Goal: Task Accomplishment & Management: Use online tool/utility

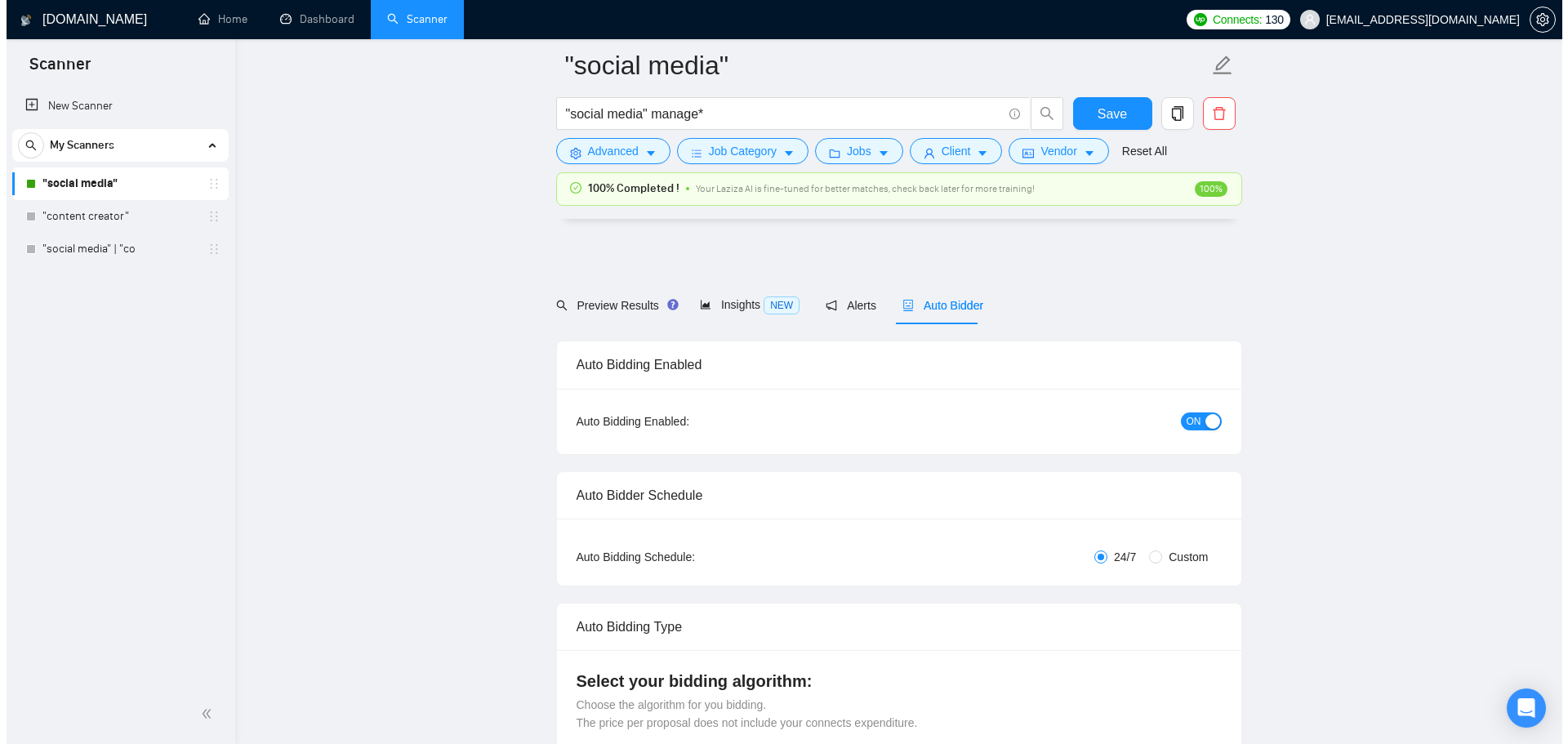
scroll to position [4093, 0]
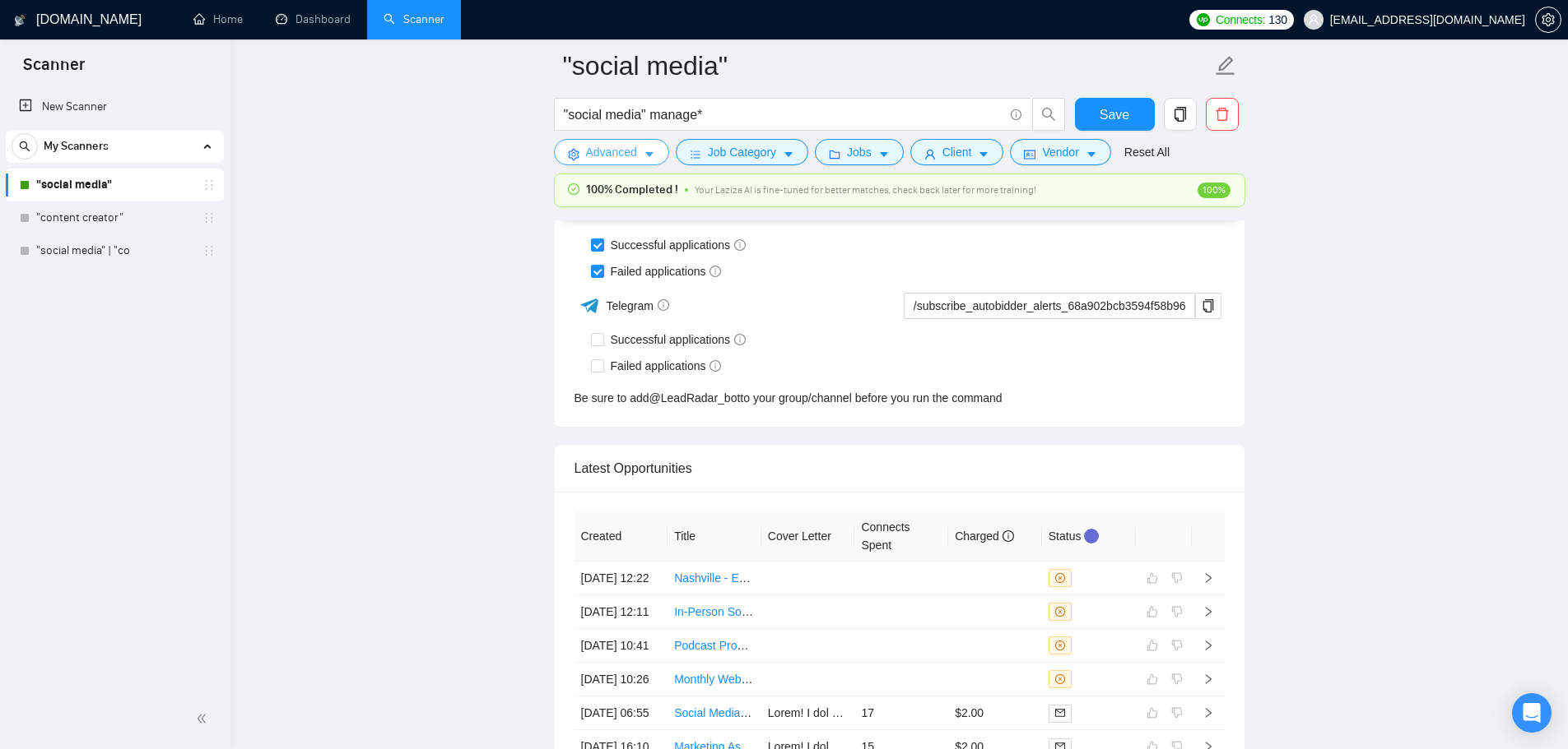
click at [648, 163] on button "Advanced" at bounding box center [611, 152] width 116 height 26
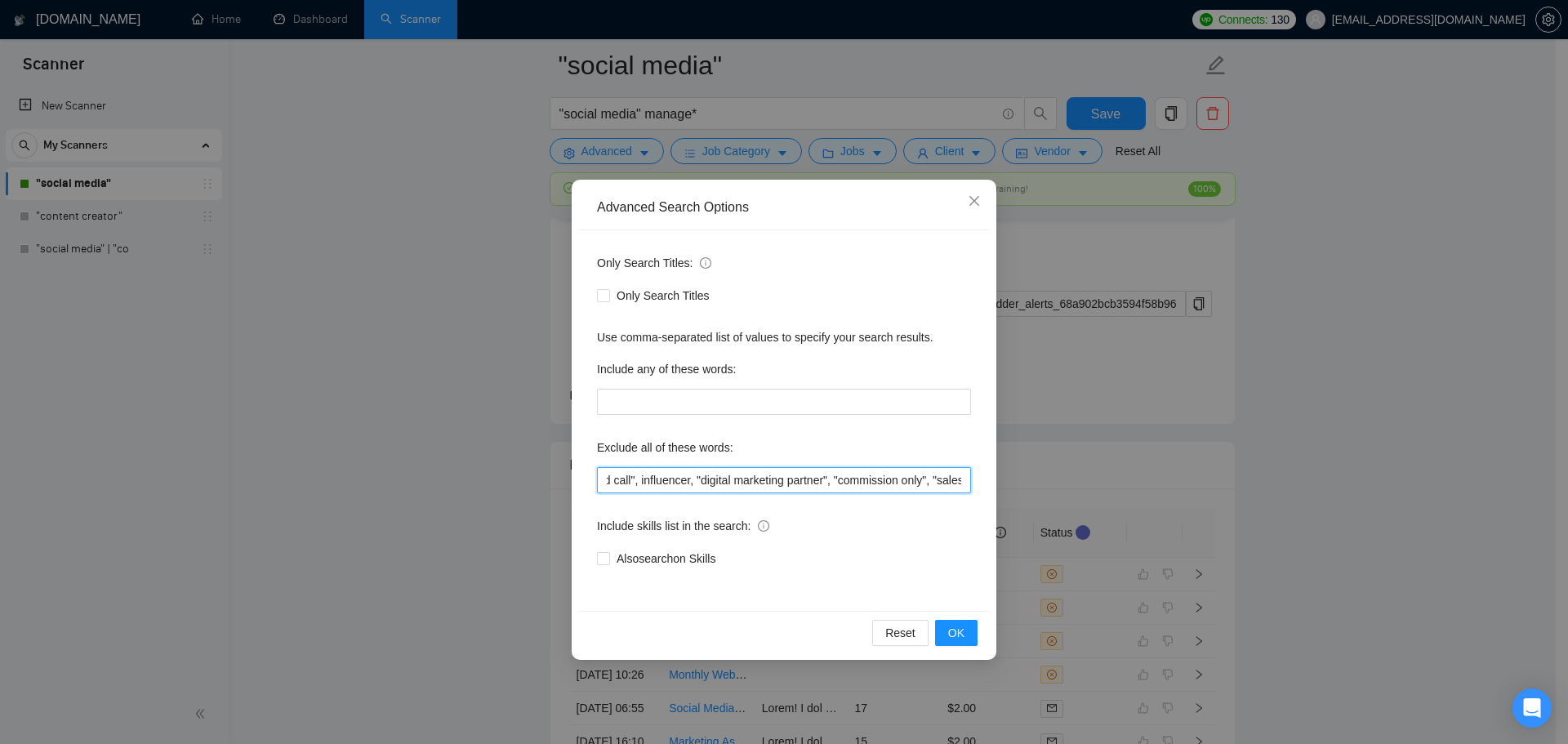
scroll to position [0, 559]
drag, startPoint x: 606, startPoint y: 477, endPoint x: 1103, endPoint y: 498, distance: 497.4
click at [1103, 498] on div "Advanced Search Options Only Search Titles: Only Search Titles Use comma-separa…" at bounding box center [784, 372] width 1568 height 744
click at [979, 200] on icon "close" at bounding box center [974, 200] width 13 height 13
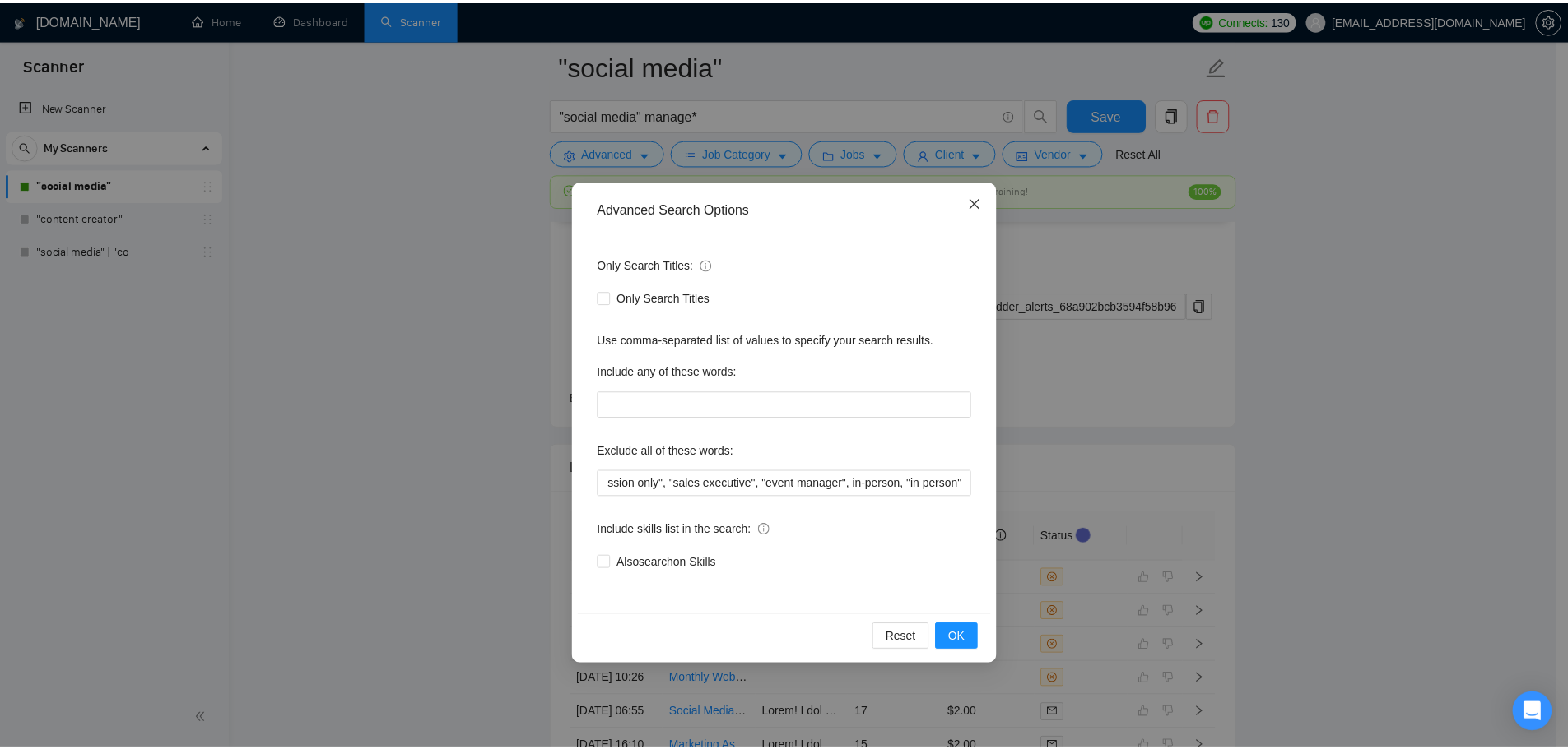
scroll to position [0, 0]
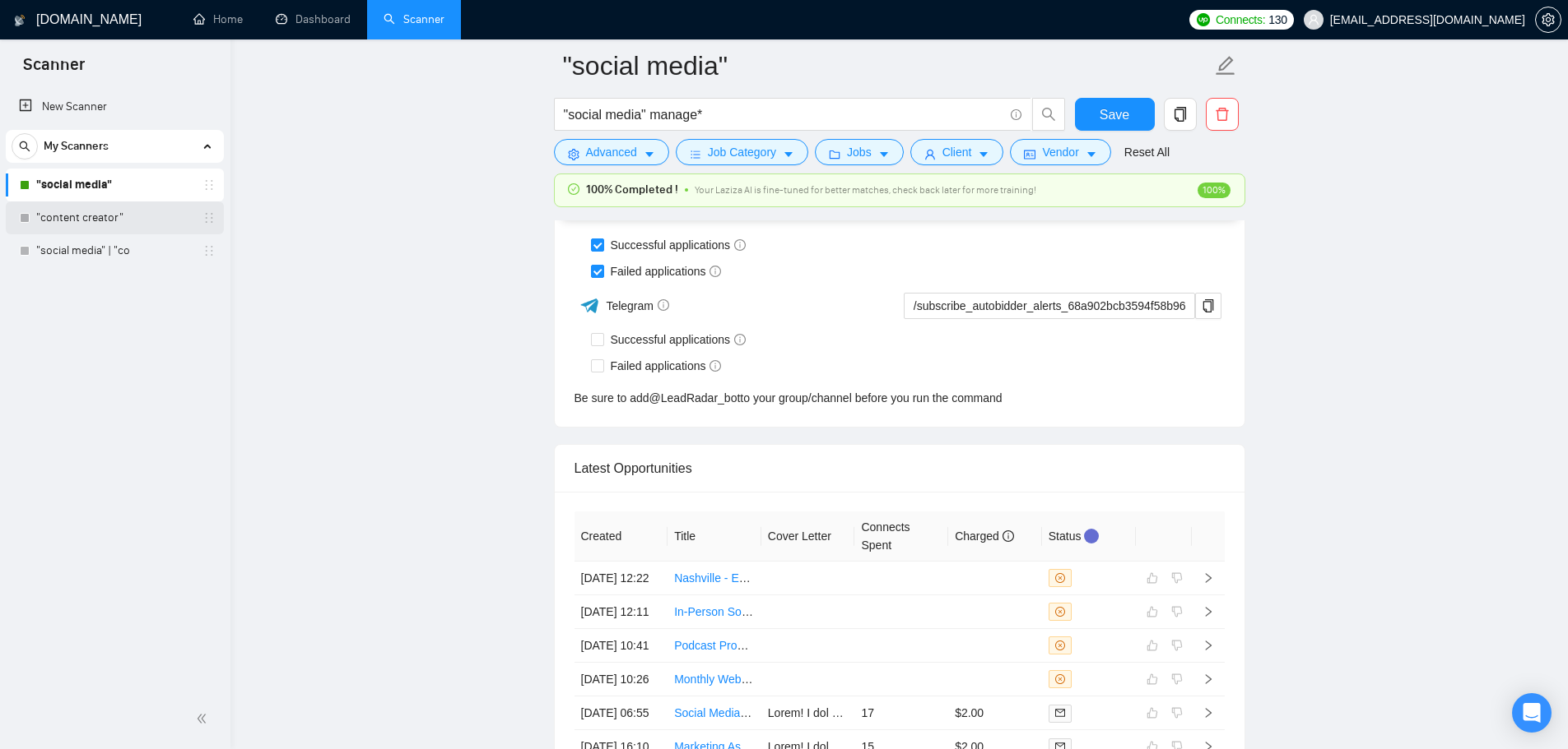
click at [106, 207] on link ""content creator"" at bounding box center [115, 218] width 156 height 33
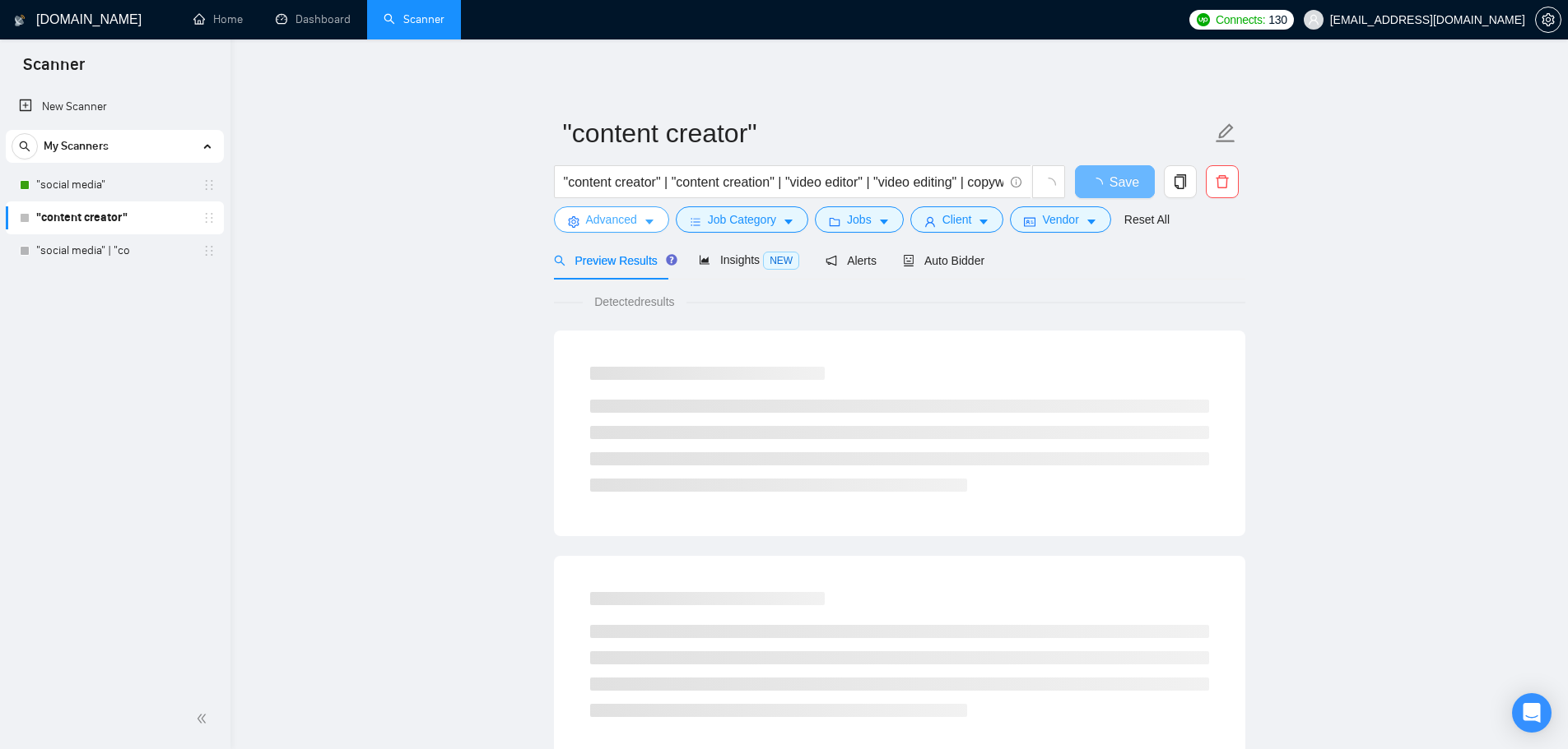
click at [625, 220] on span "Advanced" at bounding box center [611, 220] width 51 height 18
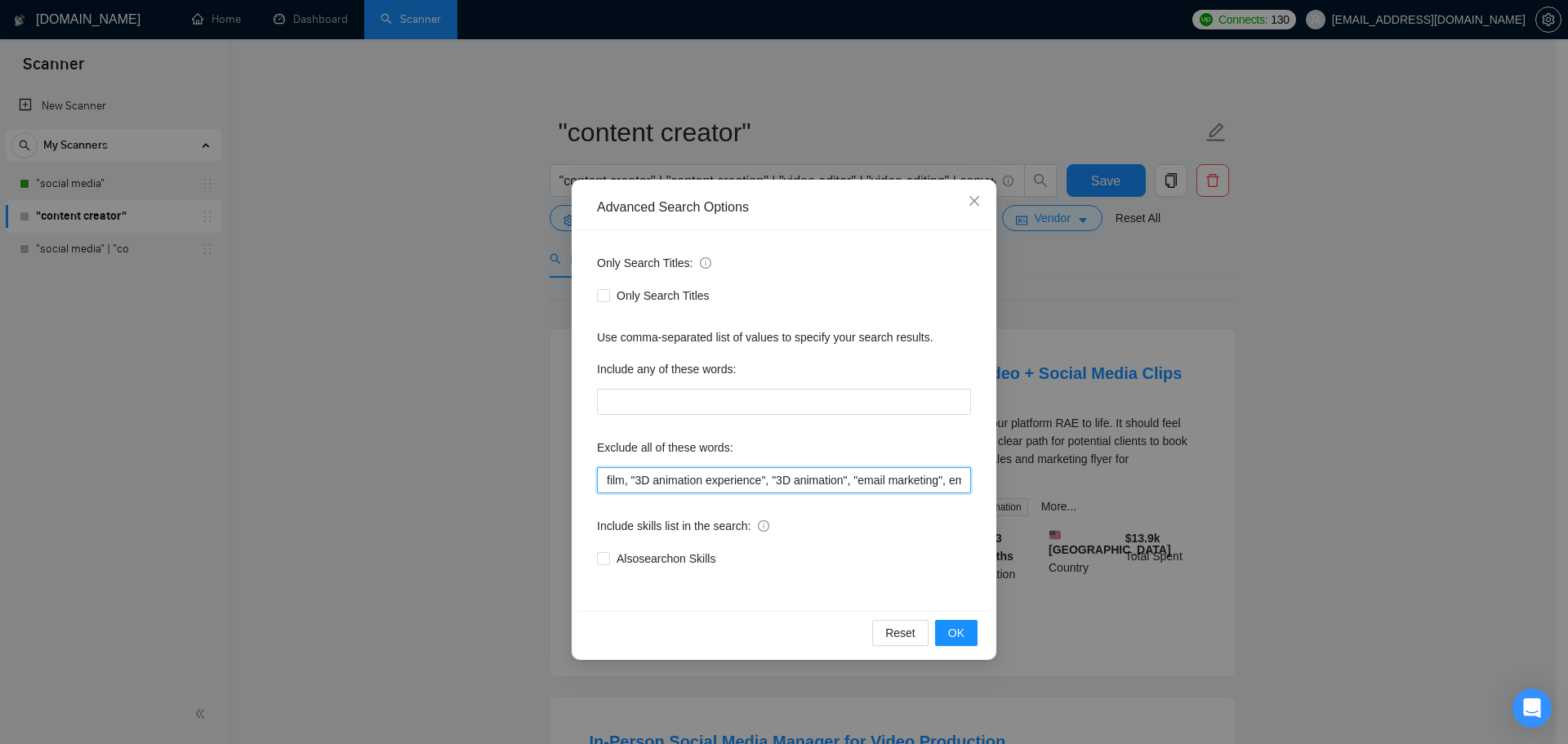
scroll to position [0, 15]
drag, startPoint x: 741, startPoint y: 478, endPoint x: 1067, endPoint y: 497, distance: 326.6
click at [1067, 497] on div "Advanced Search Options Only Search Titles: Only Search Titles Use comma-separa…" at bounding box center [784, 372] width 1568 height 744
click at [958, 488] on input "film, "3D animation experience", "3D animation", "email marketing", email" at bounding box center [784, 480] width 374 height 26
click at [965, 480] on input "film, "3D animation experience", "3D animation", "email marketing", email" at bounding box center [784, 480] width 374 height 26
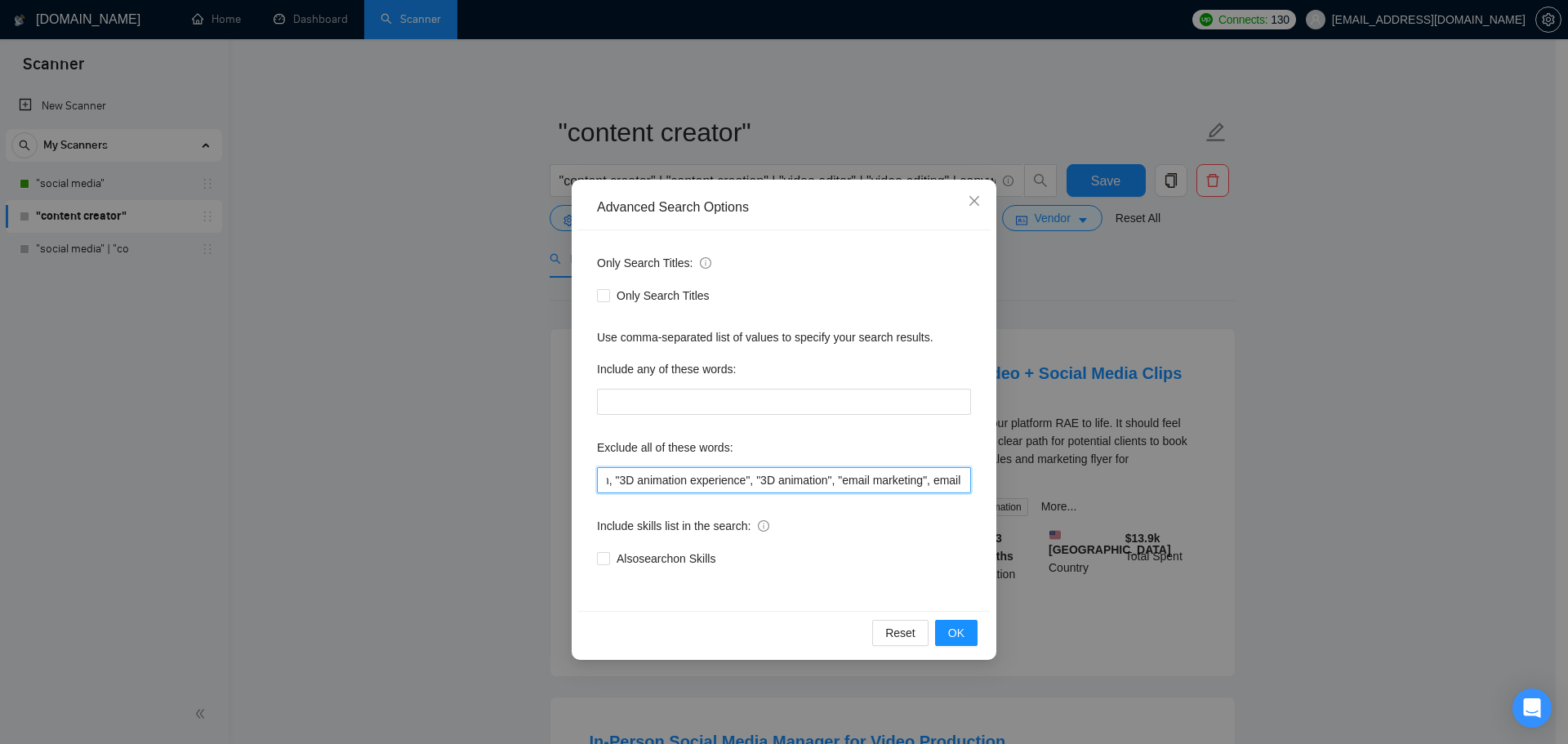
scroll to position [0, 22]
paste input "full-time, "full time", "lead a team", "head of", affiliate, "cold call", influ…"
drag, startPoint x: 963, startPoint y: 486, endPoint x: 802, endPoint y: 488, distance: 161.0
click at [802, 488] on input "film, "3D animation experience", "3D animation", "email marketing", email, full…" at bounding box center [784, 480] width 374 height 26
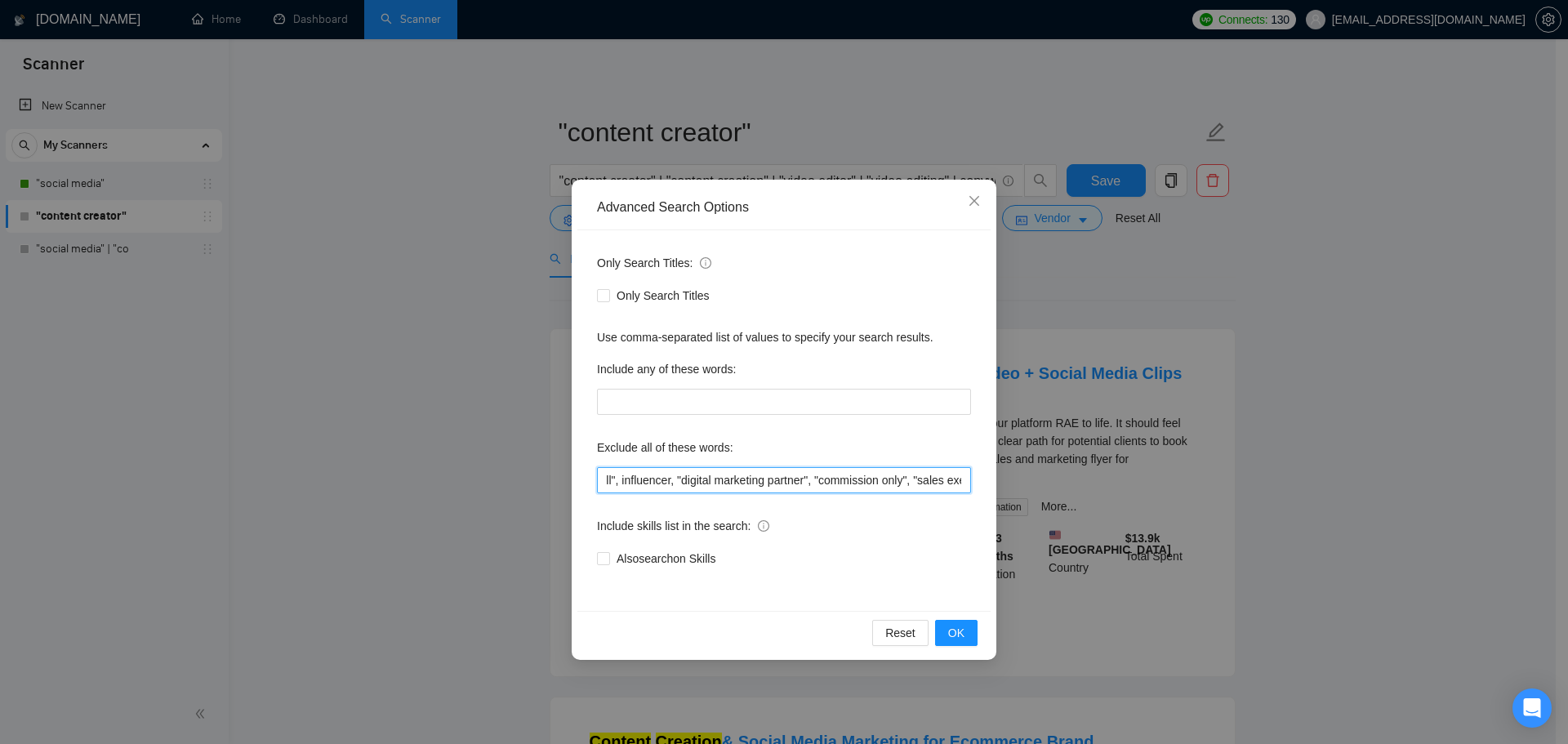
click at [746, 484] on input "film, "3D animation experience", "3D animation", "email marketing", email, full…" at bounding box center [784, 480] width 374 height 26
click at [951, 632] on span "OK" at bounding box center [957, 633] width 16 height 18
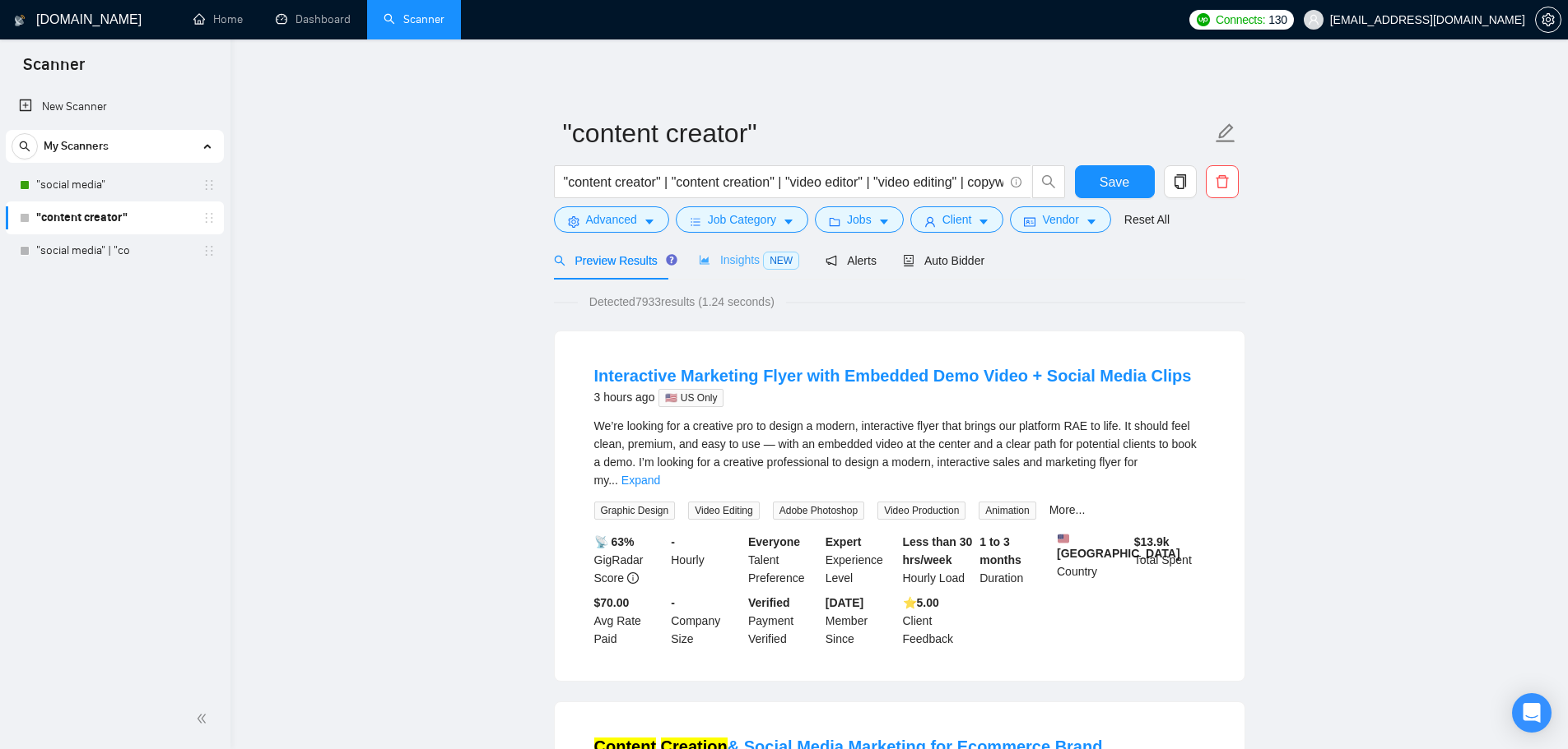
click at [732, 274] on div "Insights NEW" at bounding box center [749, 260] width 100 height 39
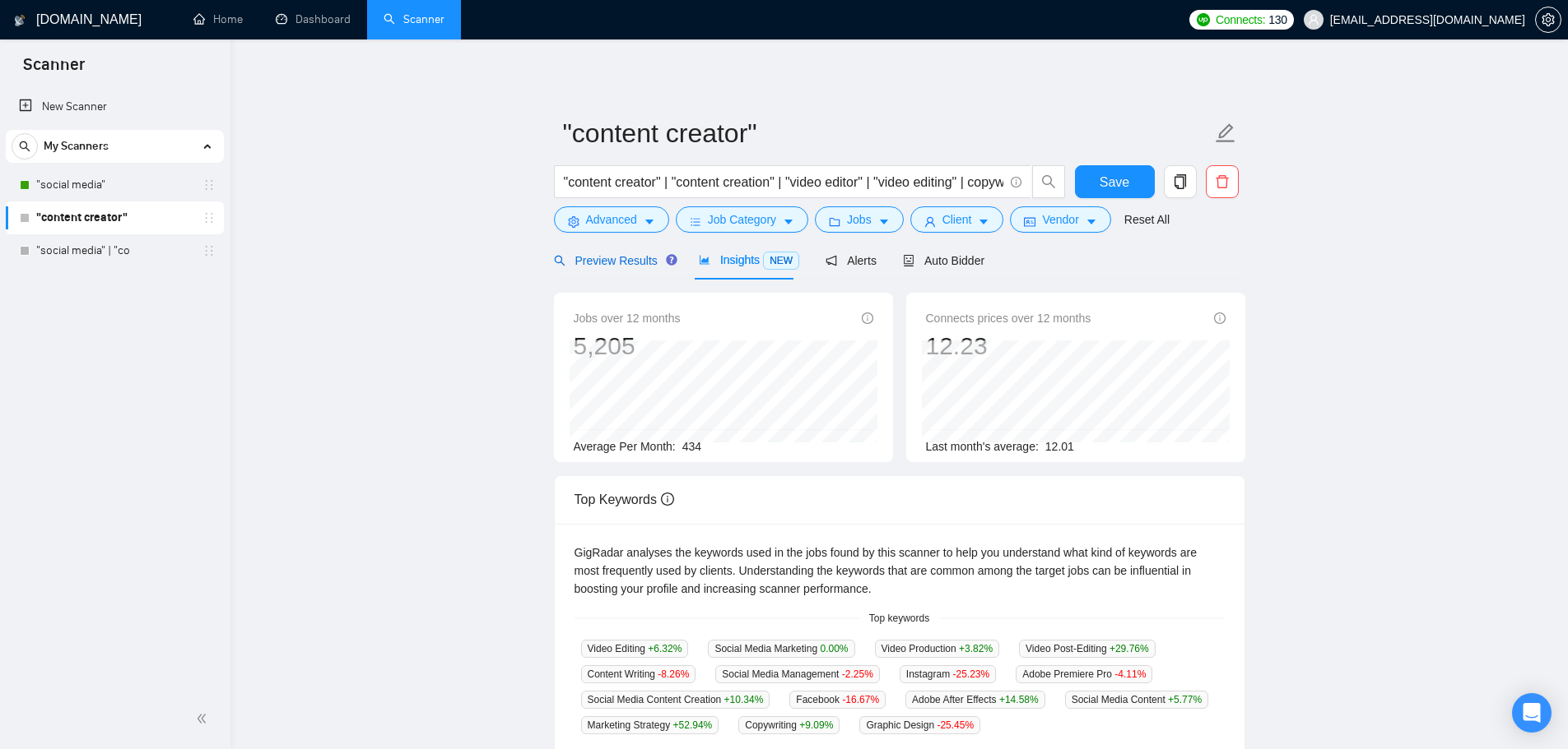
click at [606, 264] on span "Preview Results" at bounding box center [613, 261] width 118 height 13
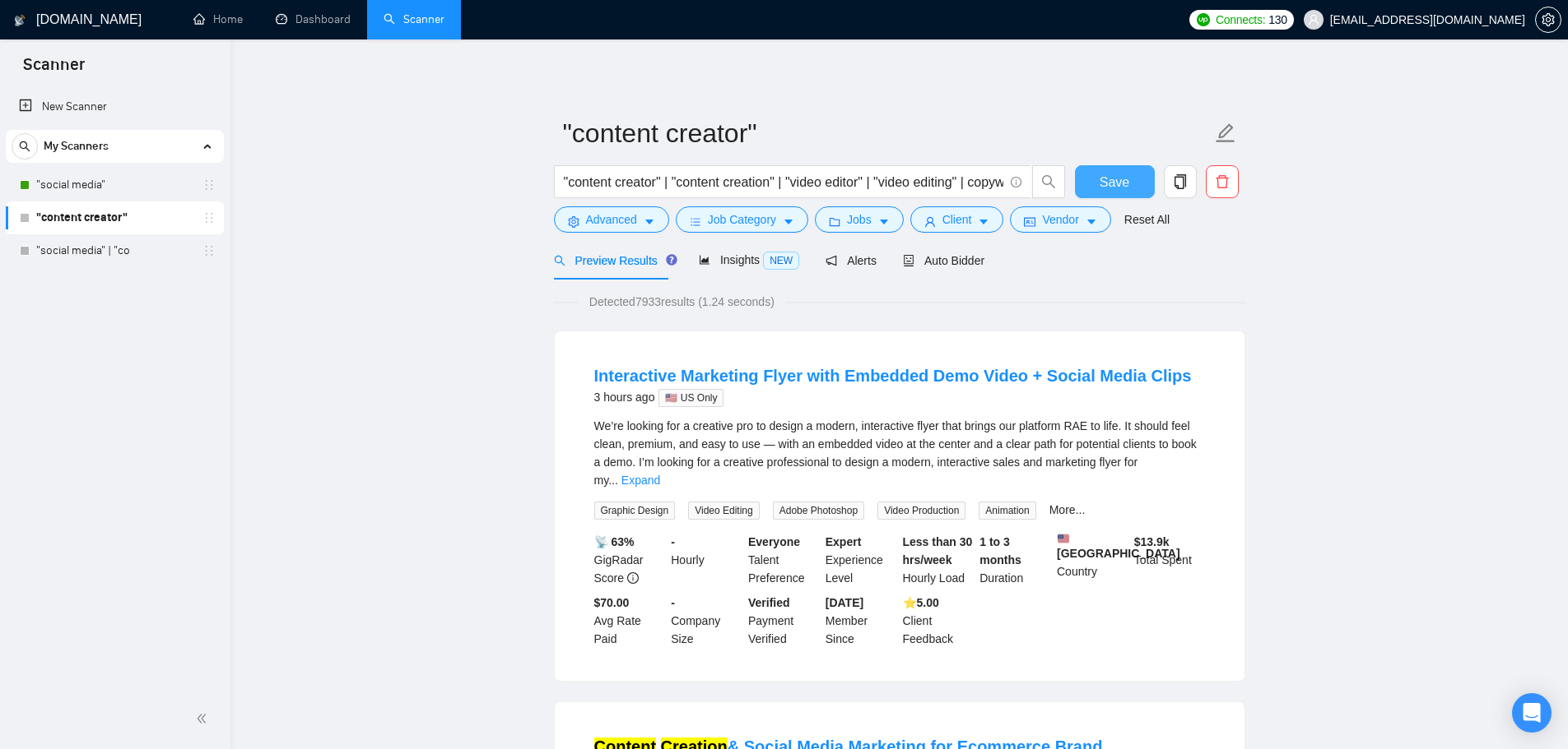
click at [1108, 178] on span "Save" at bounding box center [1114, 182] width 30 height 21
click at [624, 224] on span "Advanced" at bounding box center [611, 220] width 51 height 18
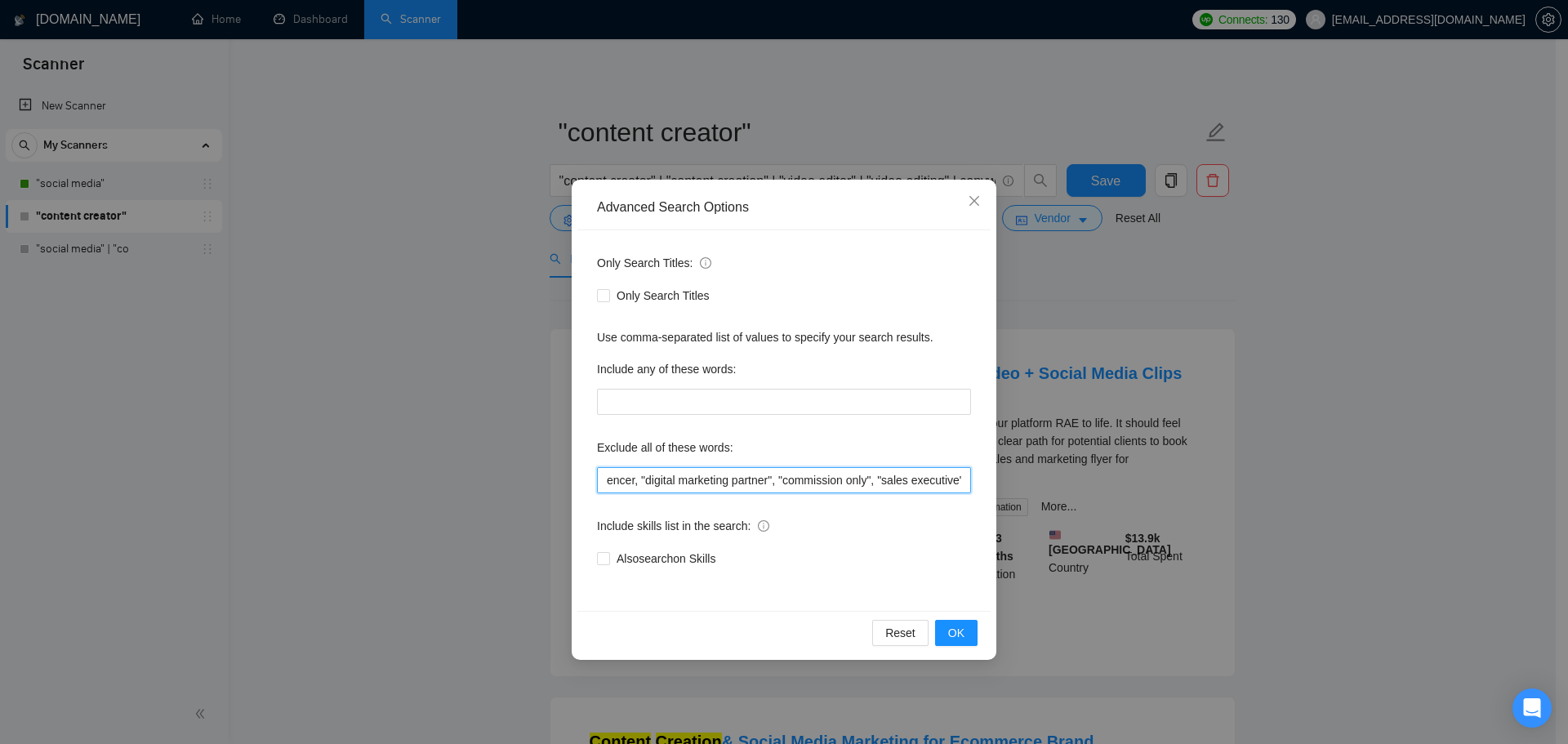
scroll to position [0, 934]
drag, startPoint x: 874, startPoint y: 482, endPoint x: 1161, endPoint y: 491, distance: 287.1
click at [1161, 491] on div "Advanced Search Options Only Search Titles: Only Search Titles Use comma-separa…" at bounding box center [784, 372] width 1568 height 744
click at [1346, 381] on div "Advanced Search Options Only Search Titles: Only Search Titles Use comma-separa…" at bounding box center [784, 372] width 1568 height 744
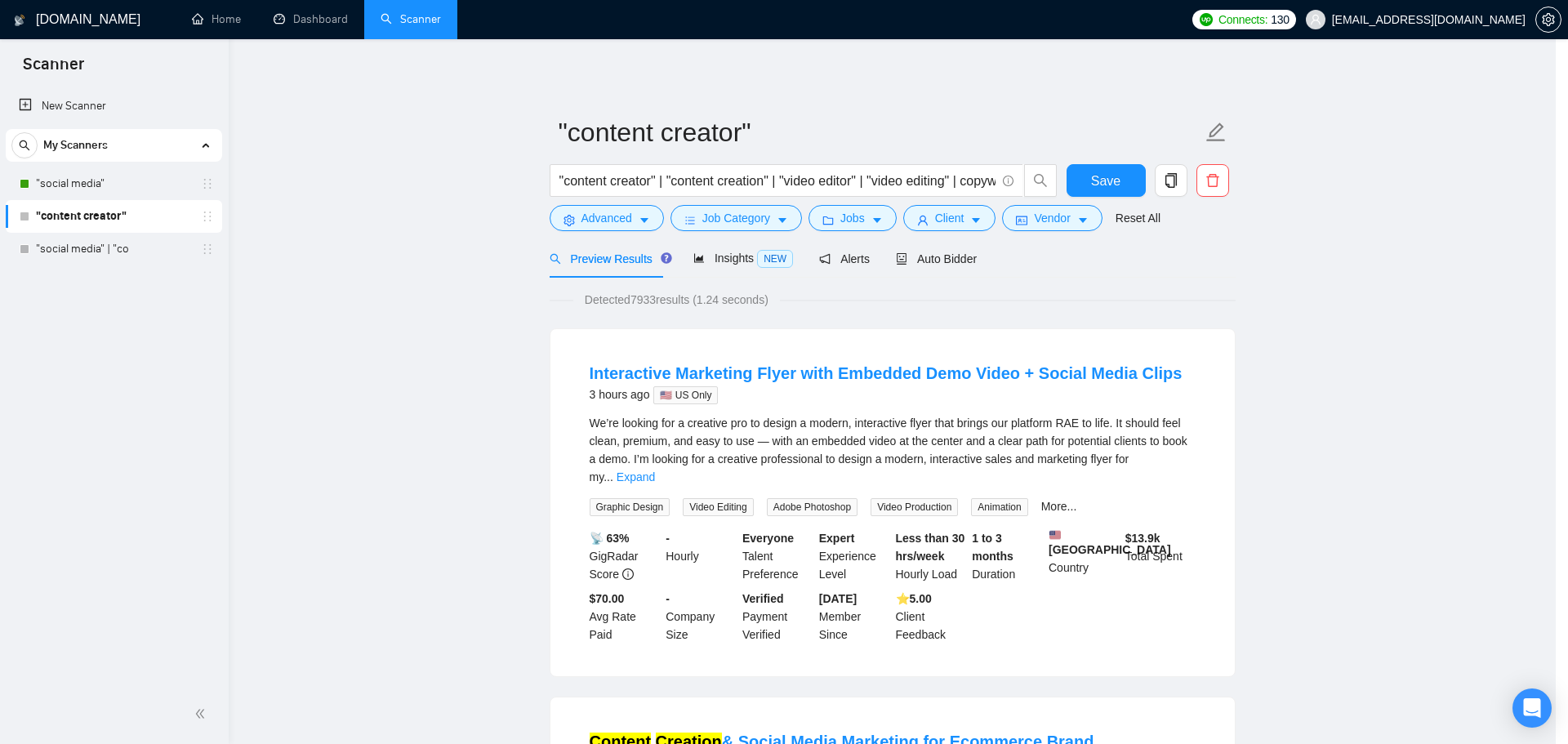
scroll to position [0, 0]
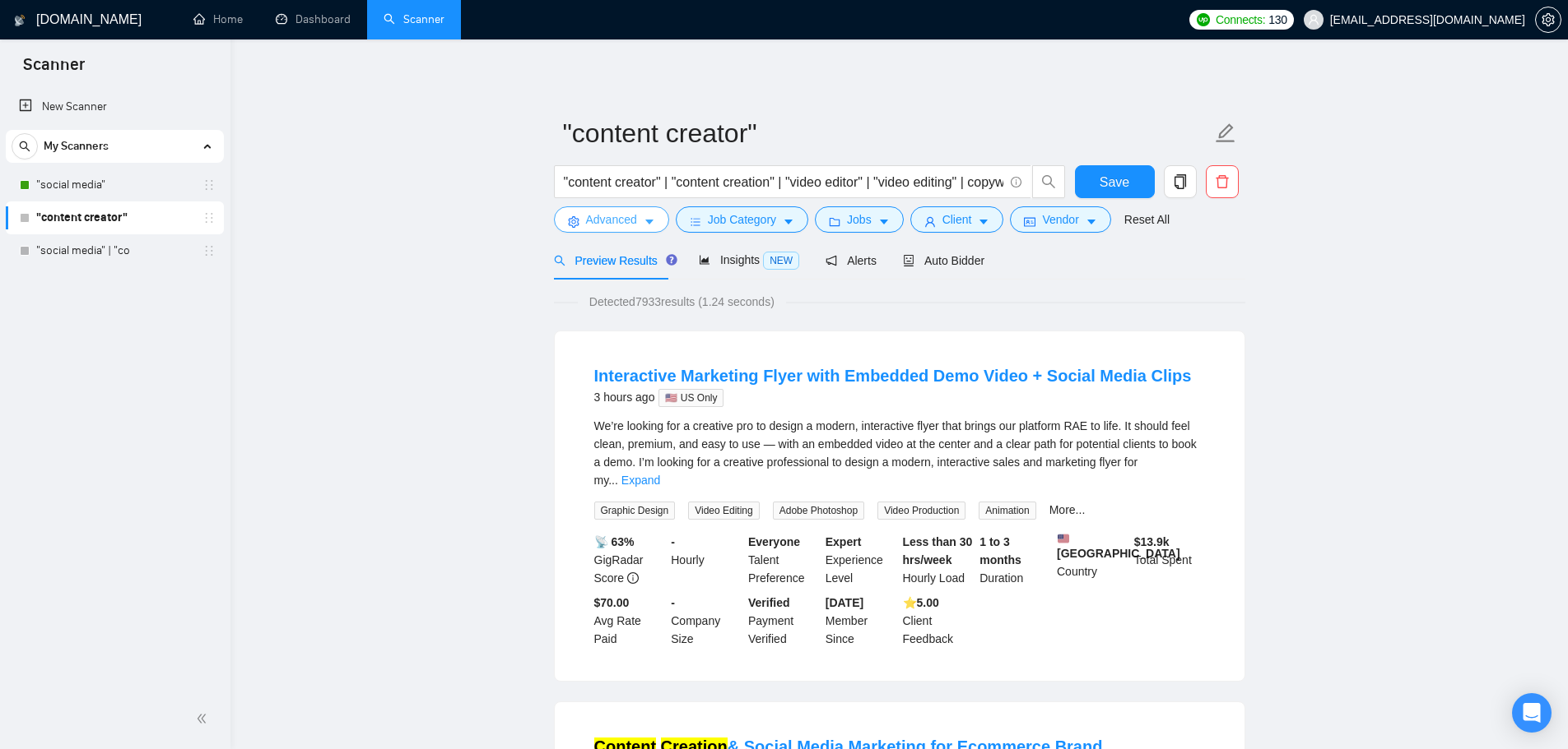
click at [617, 227] on span "Advanced" at bounding box center [611, 220] width 51 height 18
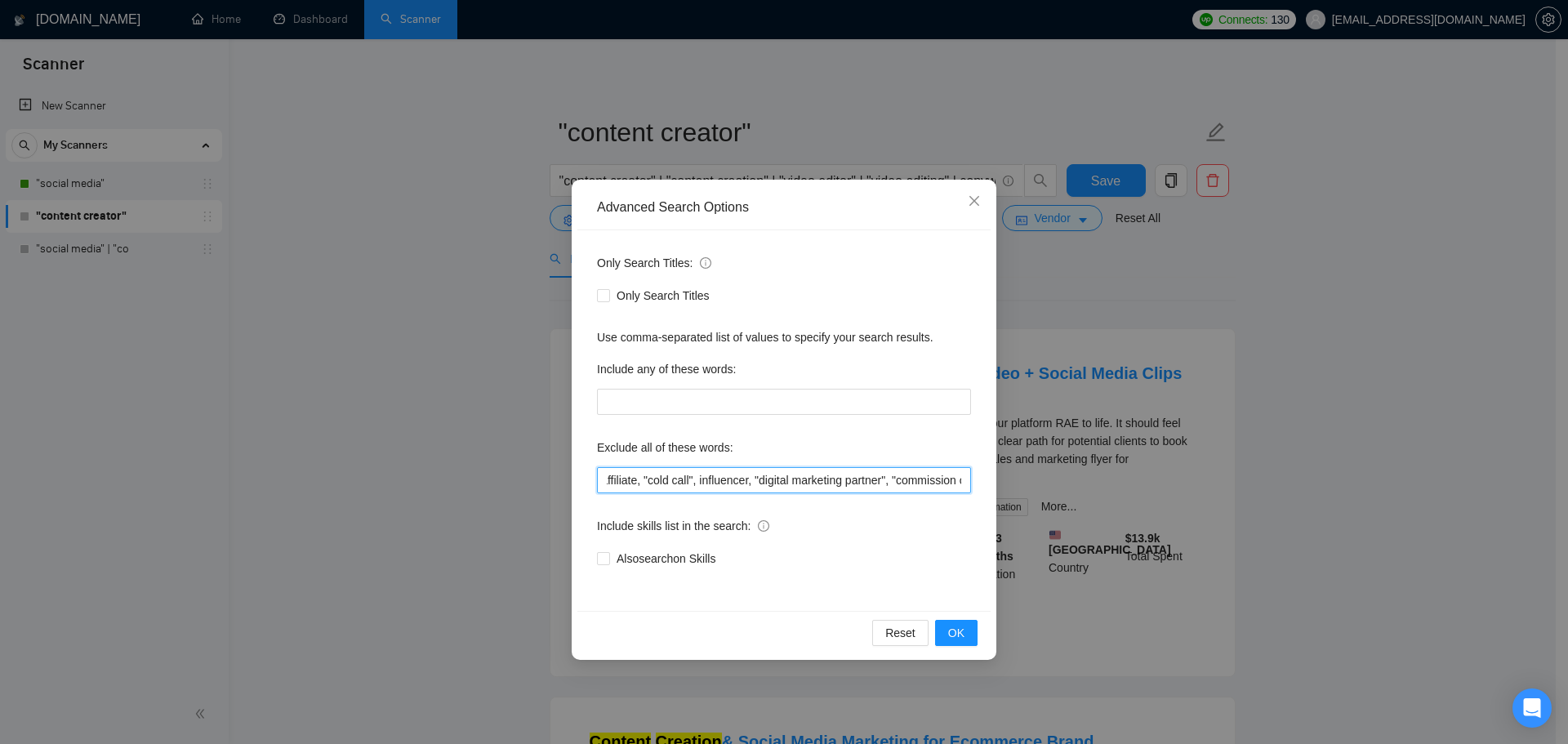
scroll to position [0, 394]
drag, startPoint x: 840, startPoint y: 477, endPoint x: 791, endPoint y: 501, distance: 54.6
click at [791, 501] on div "Only Search Titles: Only Search Titles Use comma-separated list of values to sp…" at bounding box center [784, 421] width 413 height 381
click at [912, 479] on input "film, "3D animation experience", "3D animation", "email marketing", email, full…" at bounding box center [784, 480] width 374 height 26
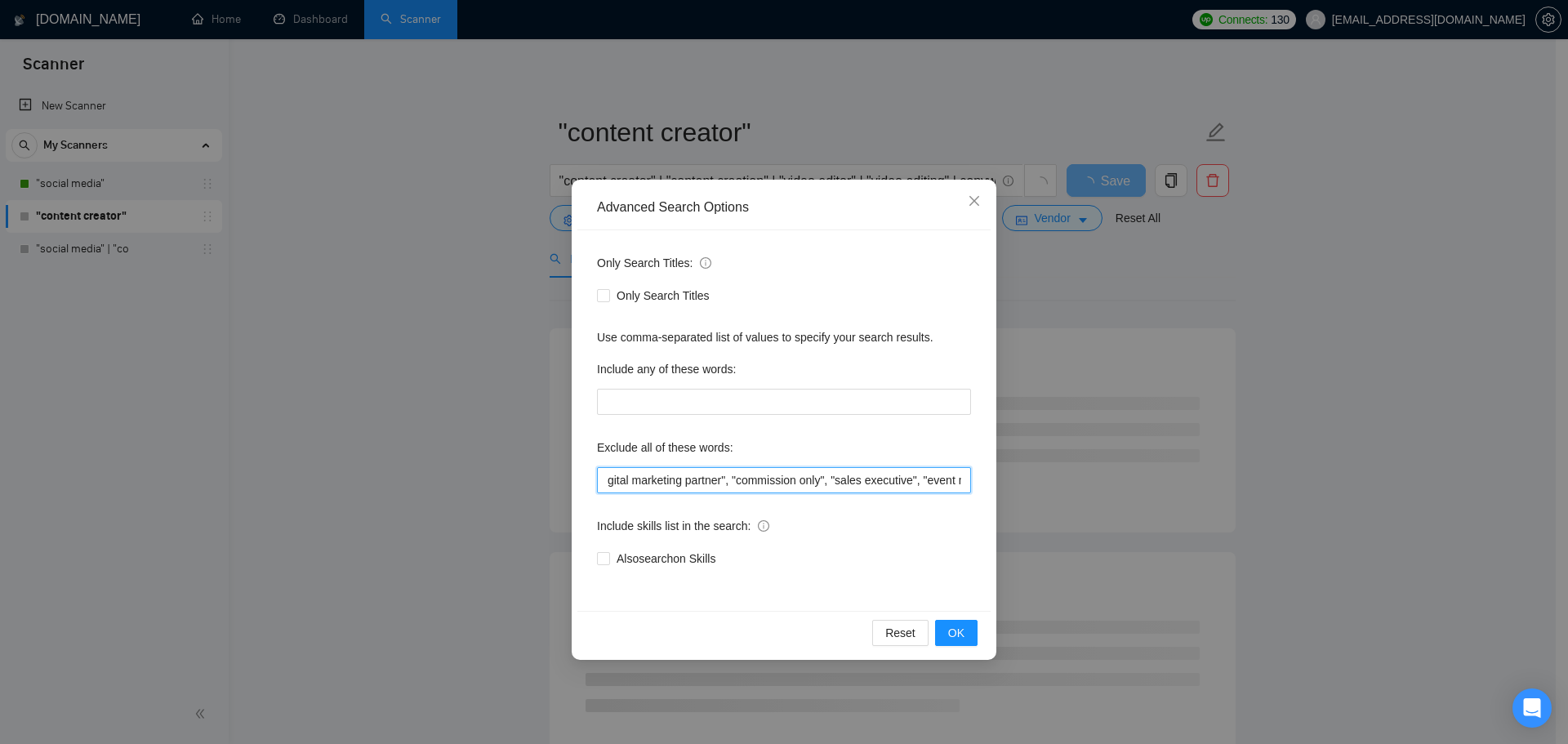
scroll to position [0, 699]
drag, startPoint x: 975, startPoint y: 481, endPoint x: 842, endPoint y: 487, distance: 133.1
click at [842, 487] on input "film, "3D animation experience", "3D animation", "email marketing", email, full…" at bounding box center [784, 480] width 374 height 26
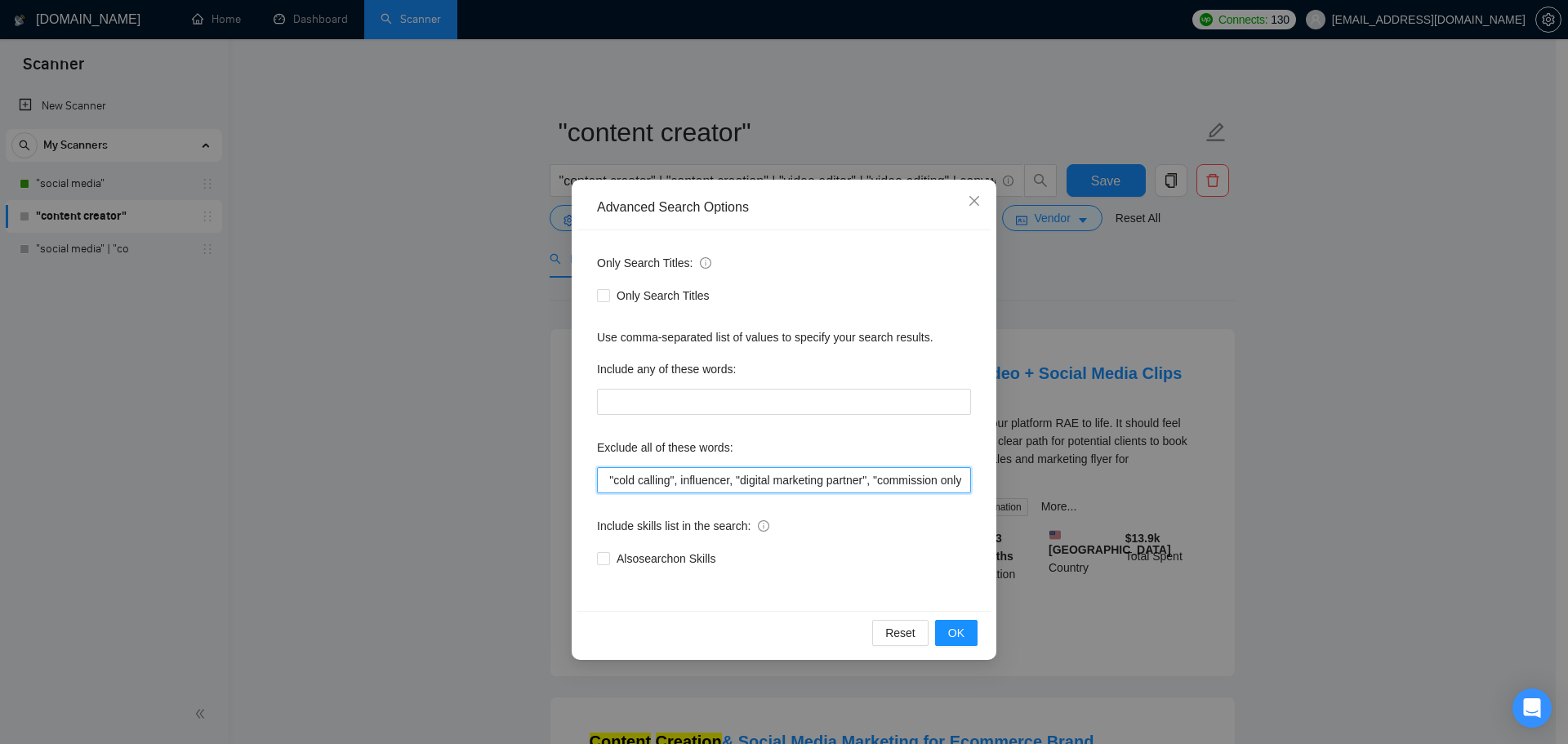
click at [791, 475] on input "film, "3D animation experience", "3D animation", "email marketing", email, full…" at bounding box center [784, 480] width 374 height 26
type input "film, "3D animation experience", "3D animation", "email marketing", email, full…"
click at [966, 631] on button "OK" at bounding box center [956, 633] width 42 height 26
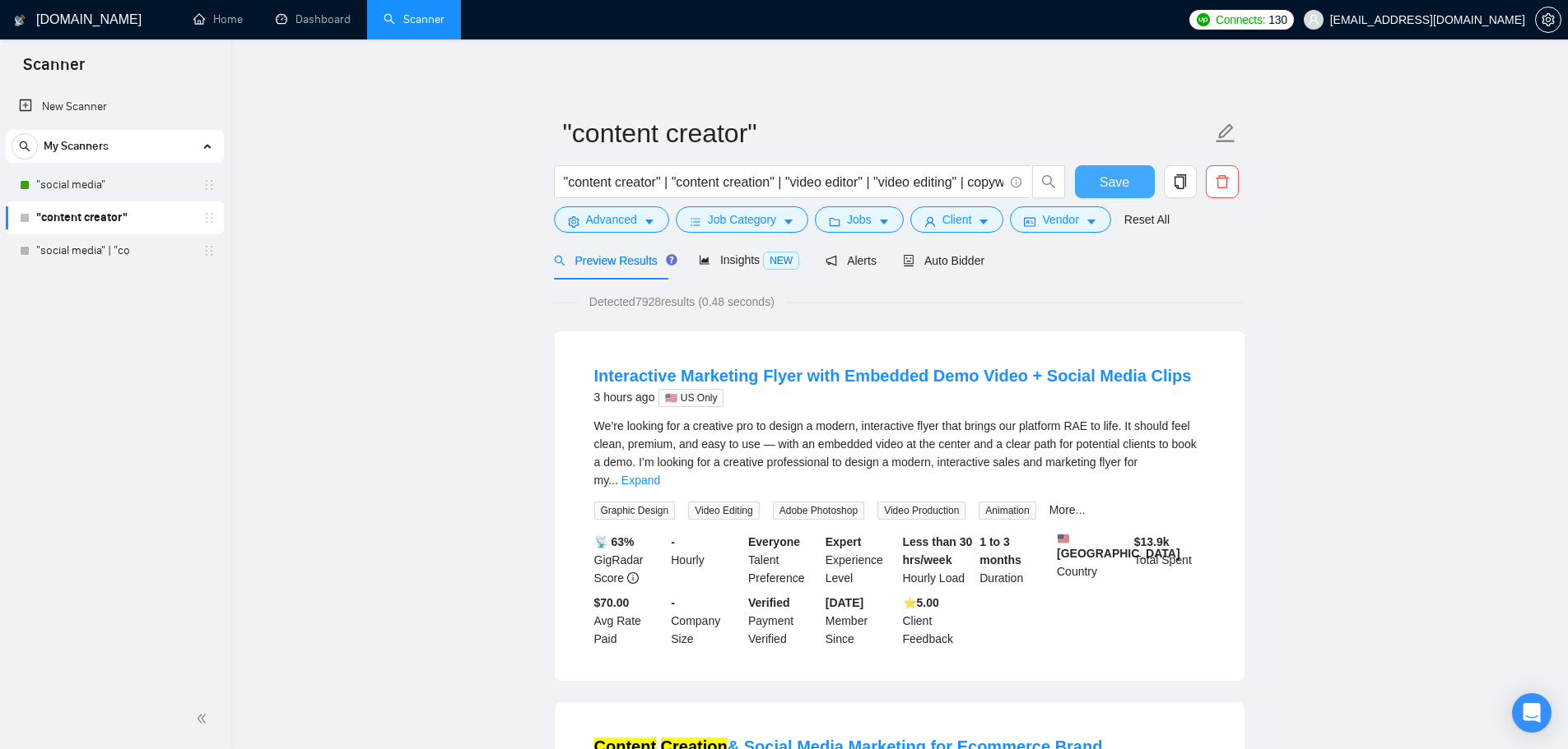
click at [1111, 183] on span "Save" at bounding box center [1114, 182] width 30 height 21
click at [744, 265] on span "Insights NEW" at bounding box center [749, 260] width 100 height 13
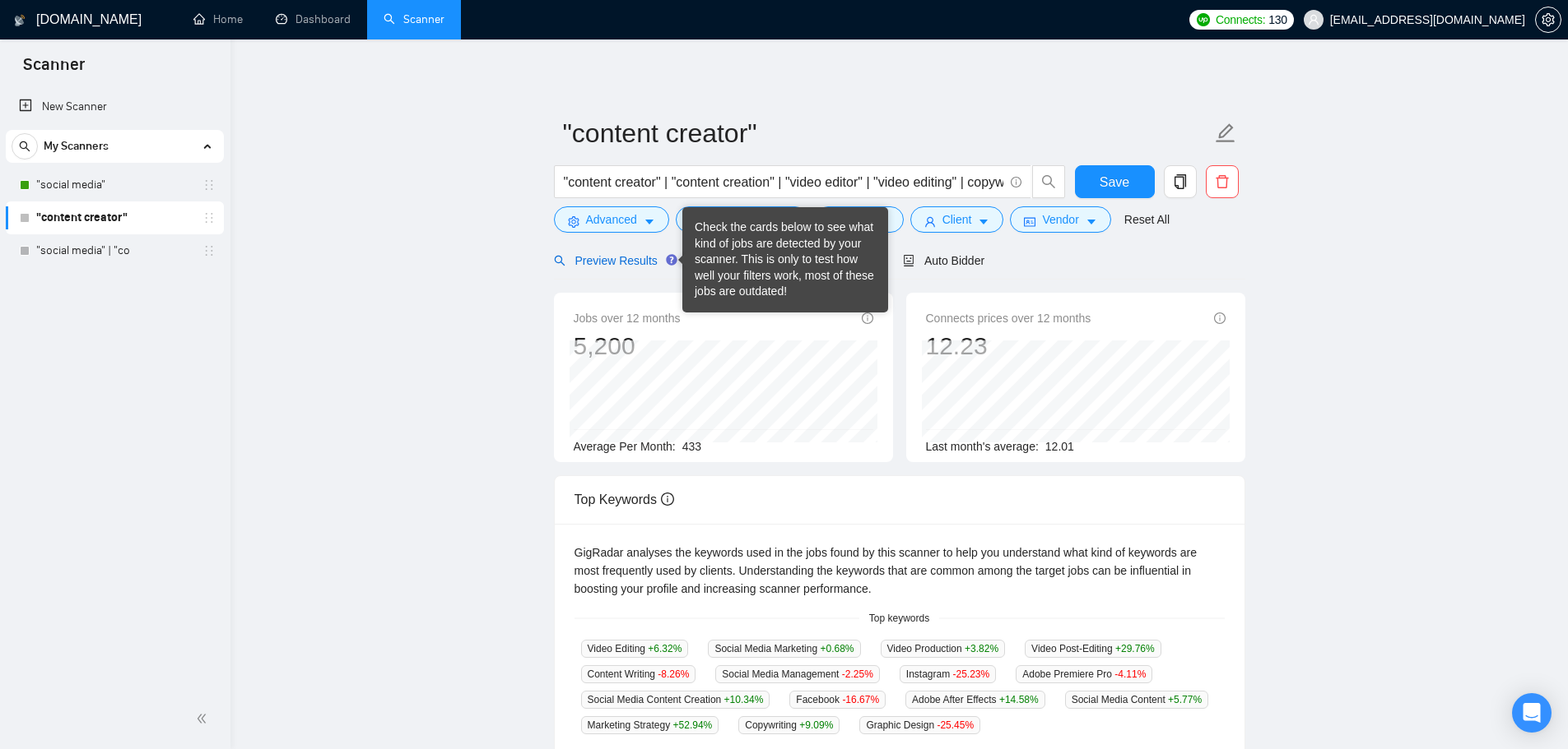
click at [625, 261] on span "Preview Results" at bounding box center [613, 261] width 118 height 13
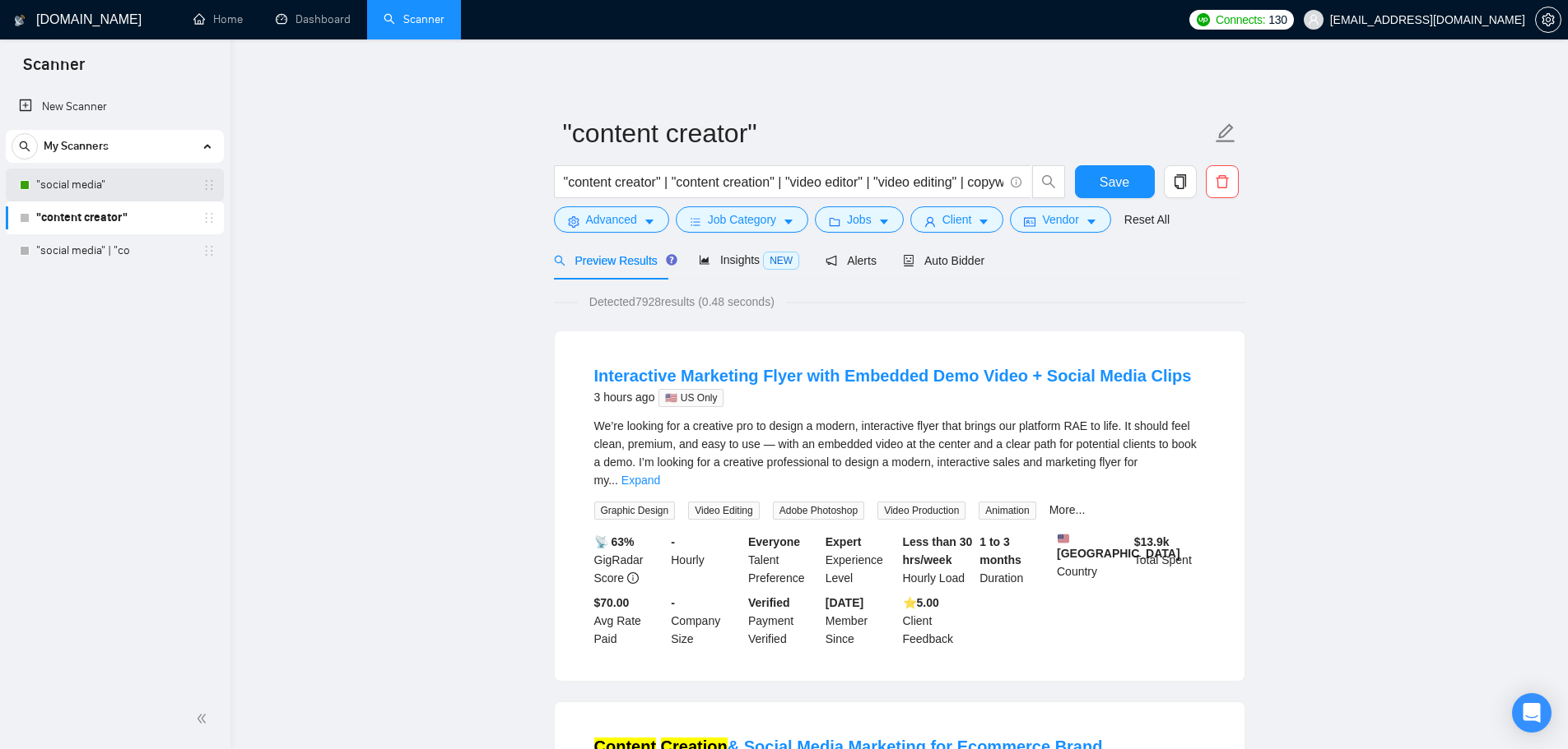
drag, startPoint x: 98, startPoint y: 195, endPoint x: 181, endPoint y: 198, distance: 83.1
click at [98, 195] on link ""social media"" at bounding box center [115, 185] width 156 height 33
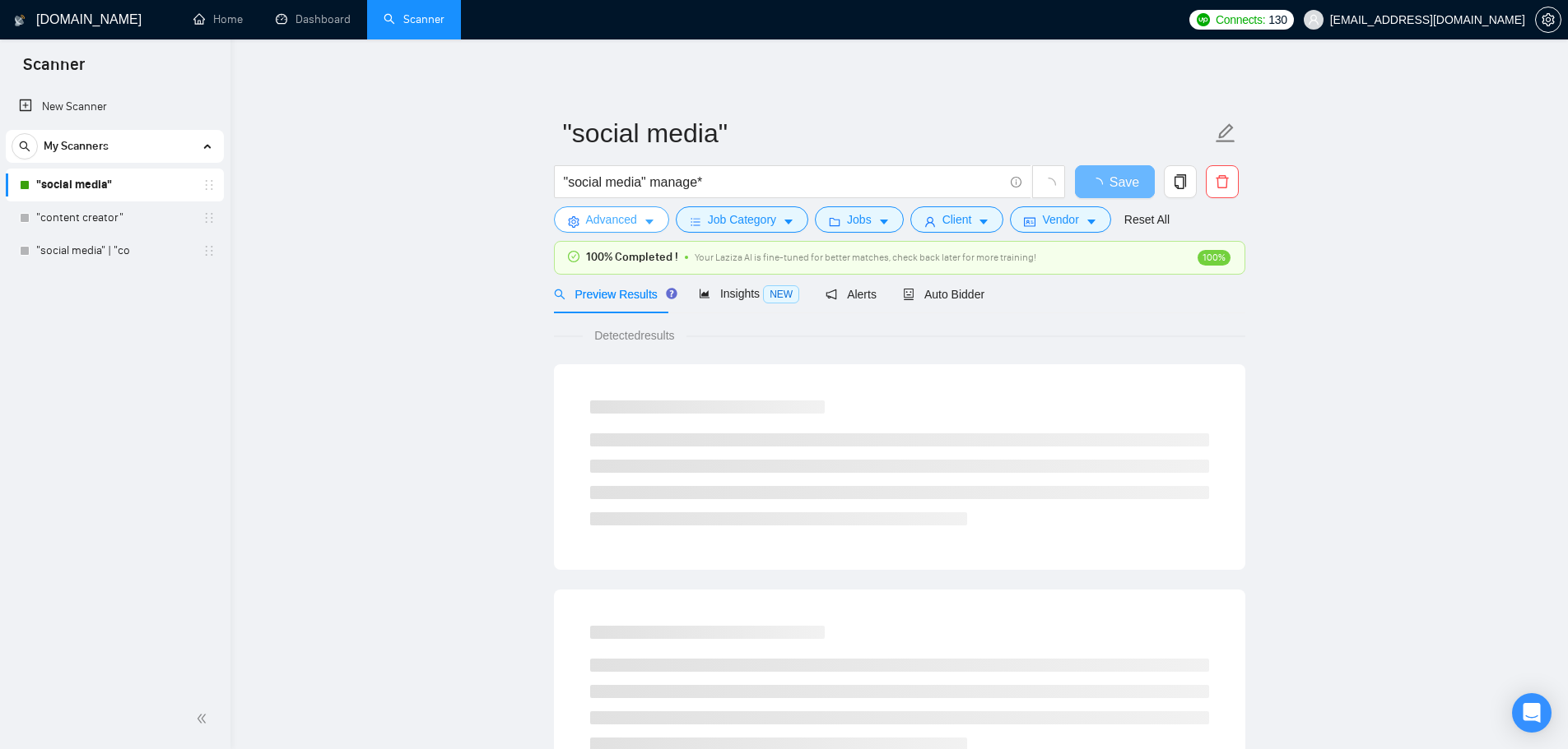
click at [619, 214] on span "Advanced" at bounding box center [611, 220] width 51 height 18
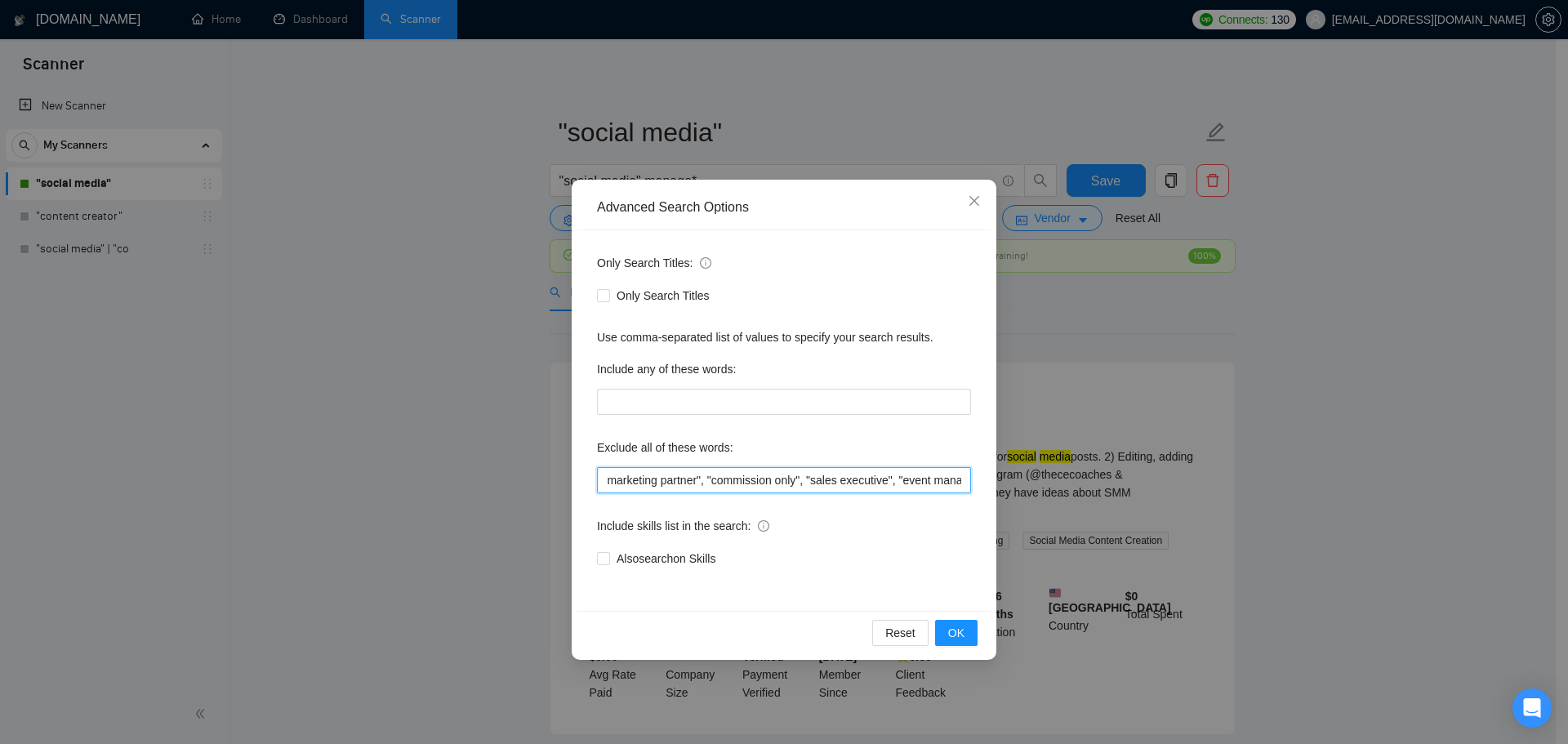
scroll to position [0, 559]
drag, startPoint x: 718, startPoint y: 480, endPoint x: 700, endPoint y: 487, distance: 19.3
click at [700, 487] on input "full-time, "full time", "lead a team", "head of", affiliate, "cold call", influ…" at bounding box center [784, 480] width 374 height 26
click at [699, 477] on input "full-time, "full time", "lead a team", "head of", affiliate, "cold call", influ…" at bounding box center [784, 480] width 374 height 26
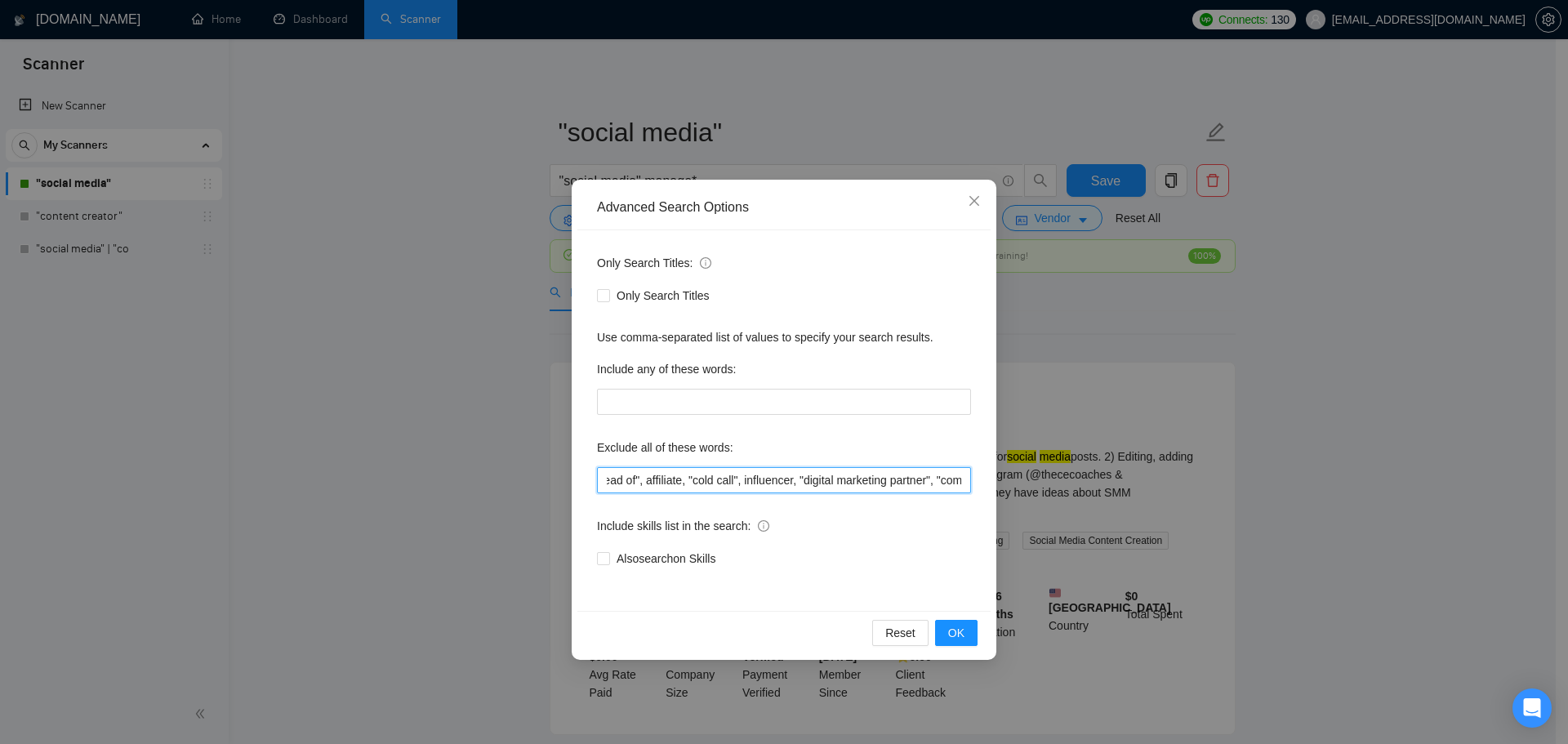
click at [748, 479] on input "full-time, "full time", "lead a team", "head of", affiliate, "cold call", influ…" at bounding box center [784, 480] width 374 height 26
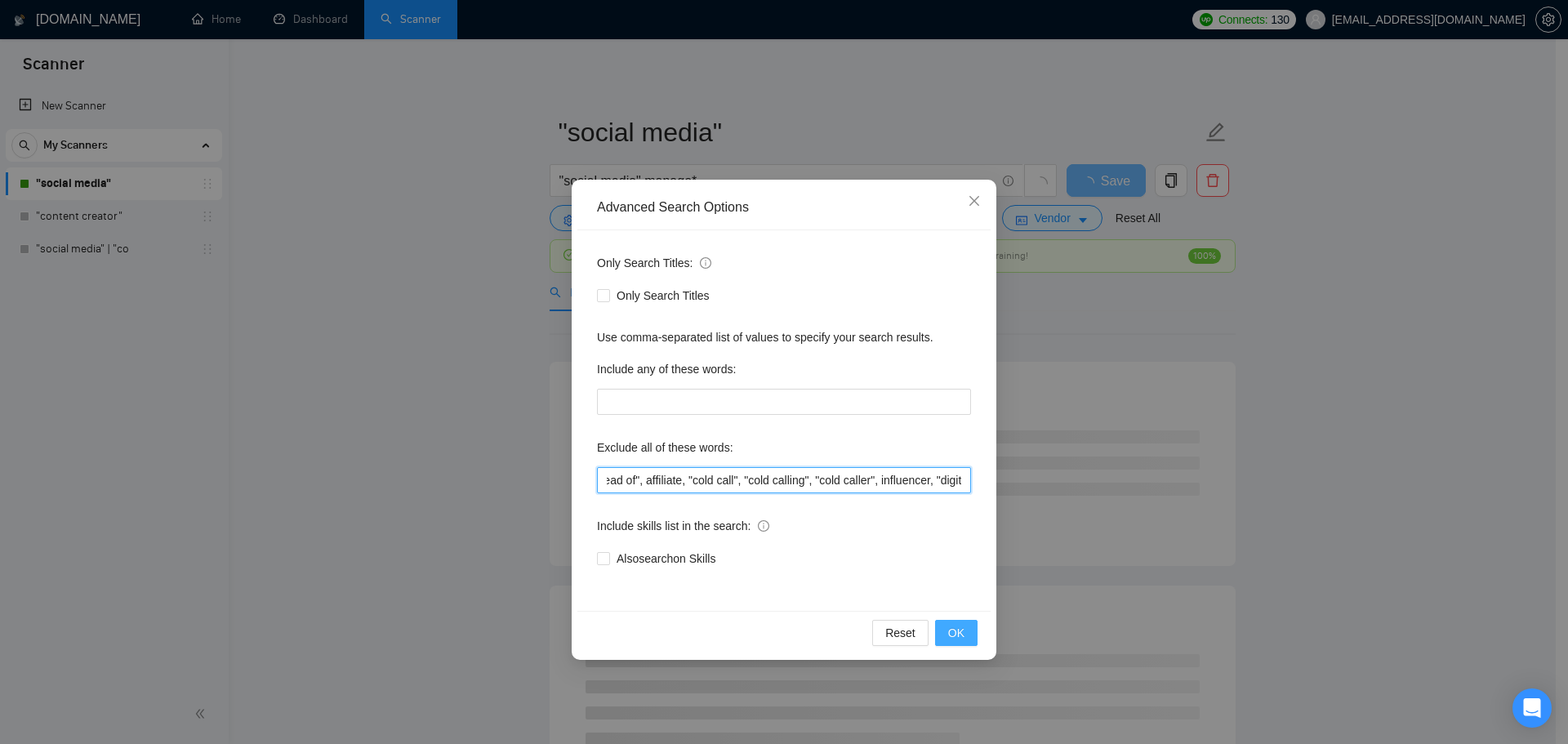
type input "full-time, "full time", "lead a team", "head of", affiliate, "cold call", "cold…"
click at [960, 637] on span "OK" at bounding box center [957, 633] width 16 height 18
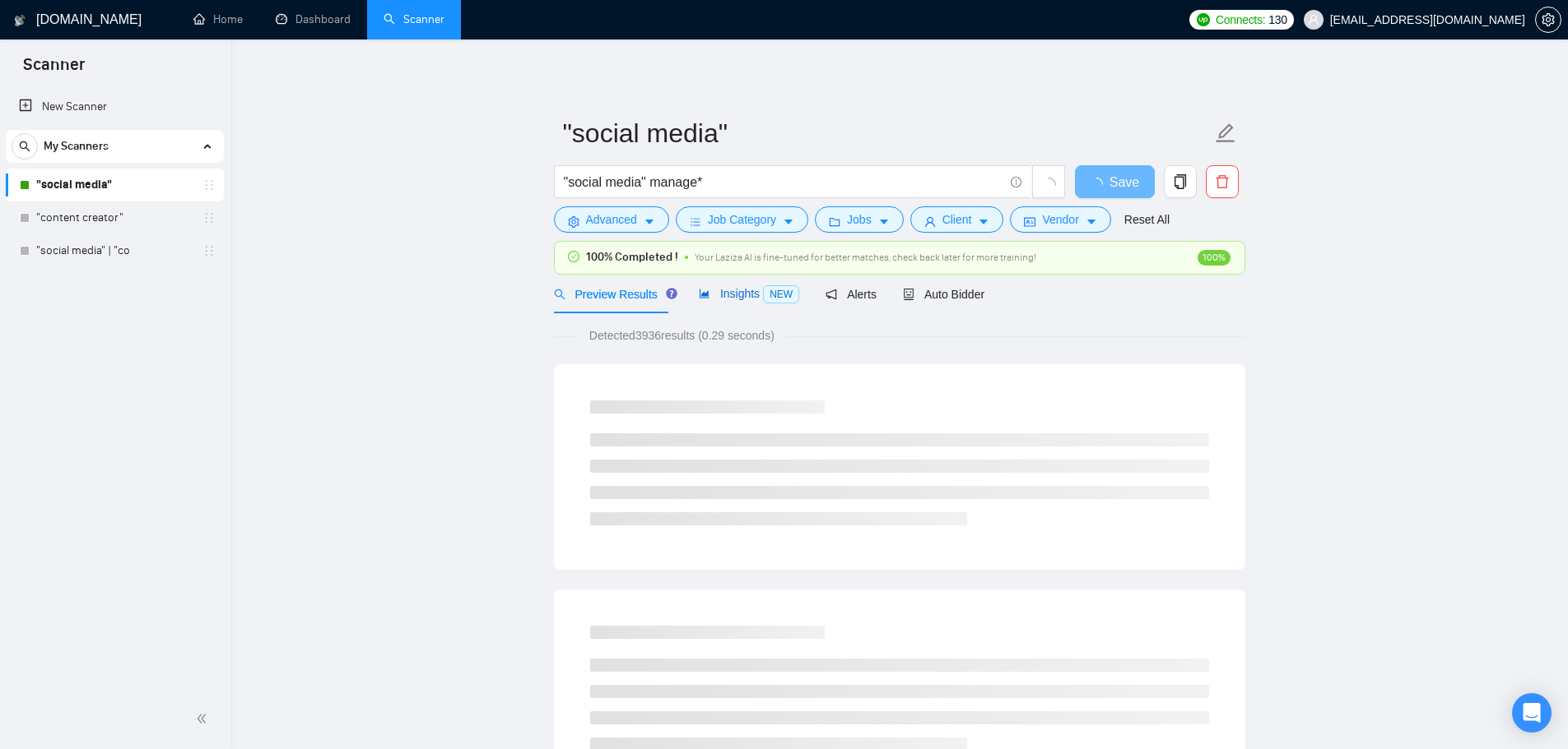
click at [749, 294] on span "Insights NEW" at bounding box center [749, 294] width 100 height 13
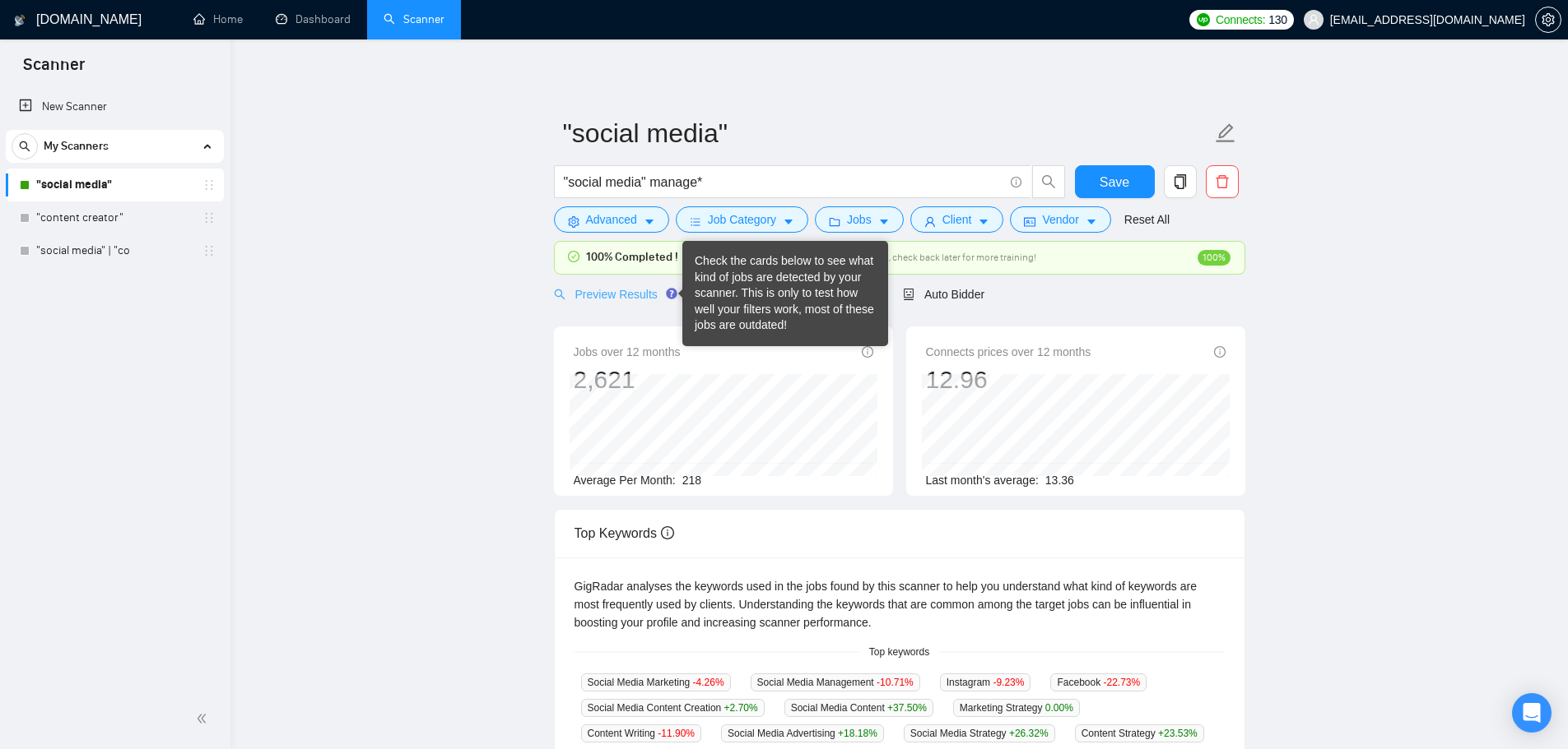
click at [608, 281] on div "Preview Results" at bounding box center [613, 294] width 118 height 39
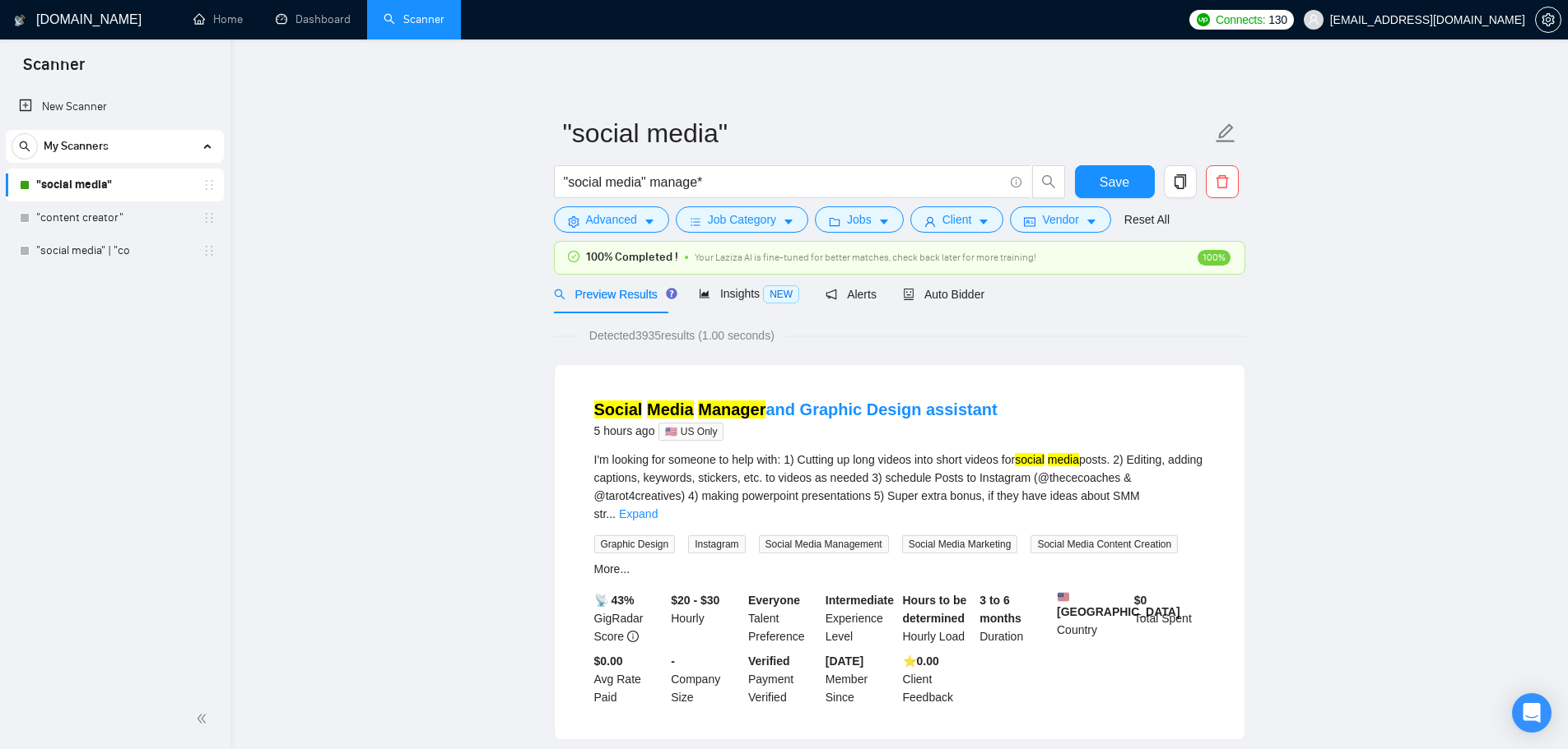
drag, startPoint x: 87, startPoint y: 209, endPoint x: 948, endPoint y: 65, distance: 873.0
click at [87, 209] on link ""content creator"" at bounding box center [115, 218] width 156 height 33
click at [1098, 175] on button "Save" at bounding box center [1115, 182] width 80 height 33
click at [93, 221] on link ""content creator"" at bounding box center [115, 218] width 156 height 33
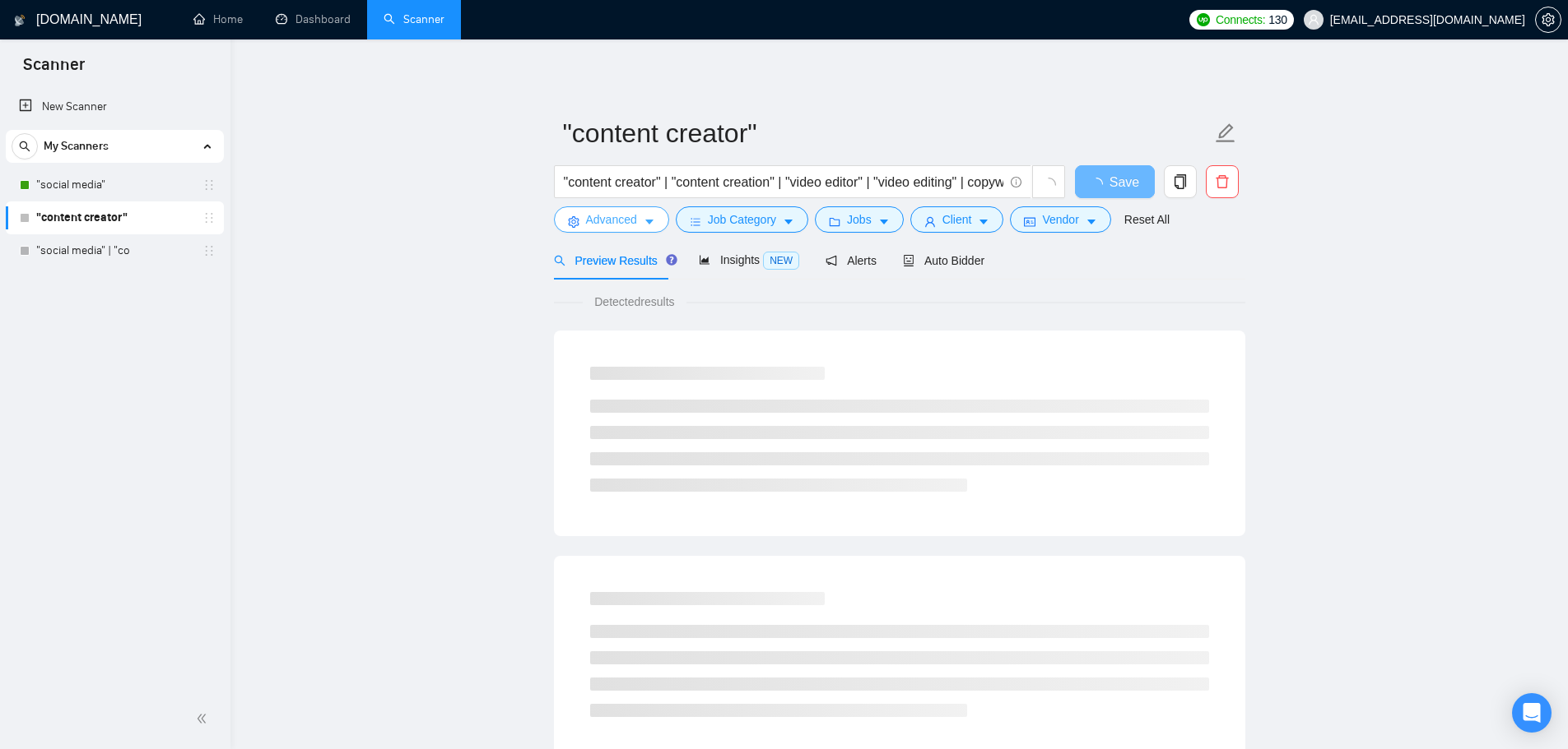
click at [618, 215] on span "Advanced" at bounding box center [611, 220] width 51 height 18
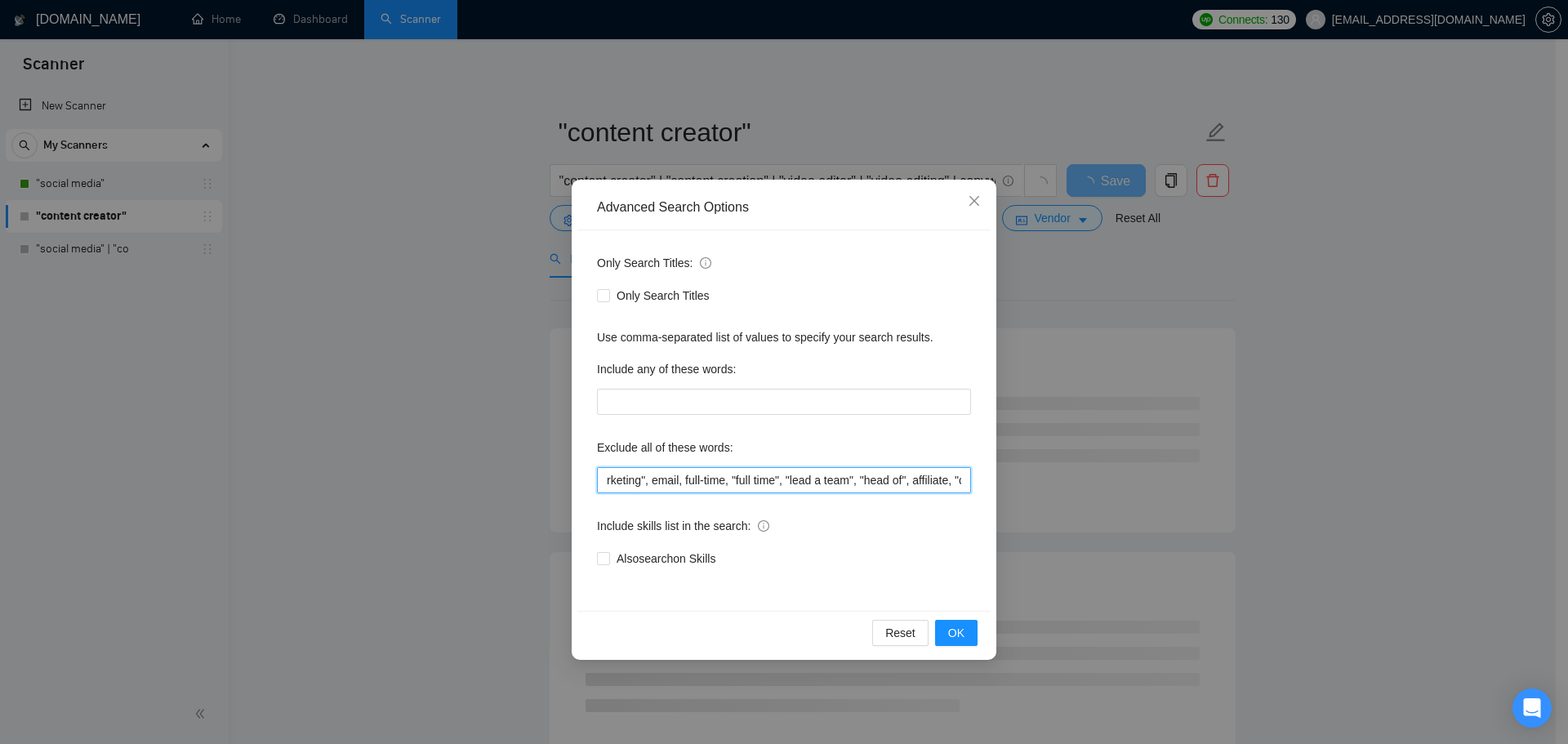
scroll to position [0, 1007]
drag, startPoint x: 691, startPoint y: 469, endPoint x: 913, endPoint y: 515, distance: 226.7
click at [913, 515] on div "Only Search Titles: Only Search Titles Use comma-separated list of values to sp…" at bounding box center [784, 421] width 413 height 381
click at [747, 483] on input "film, "3D animation experience", "3D animation", "email marketing", email, full…" at bounding box center [784, 480] width 374 height 26
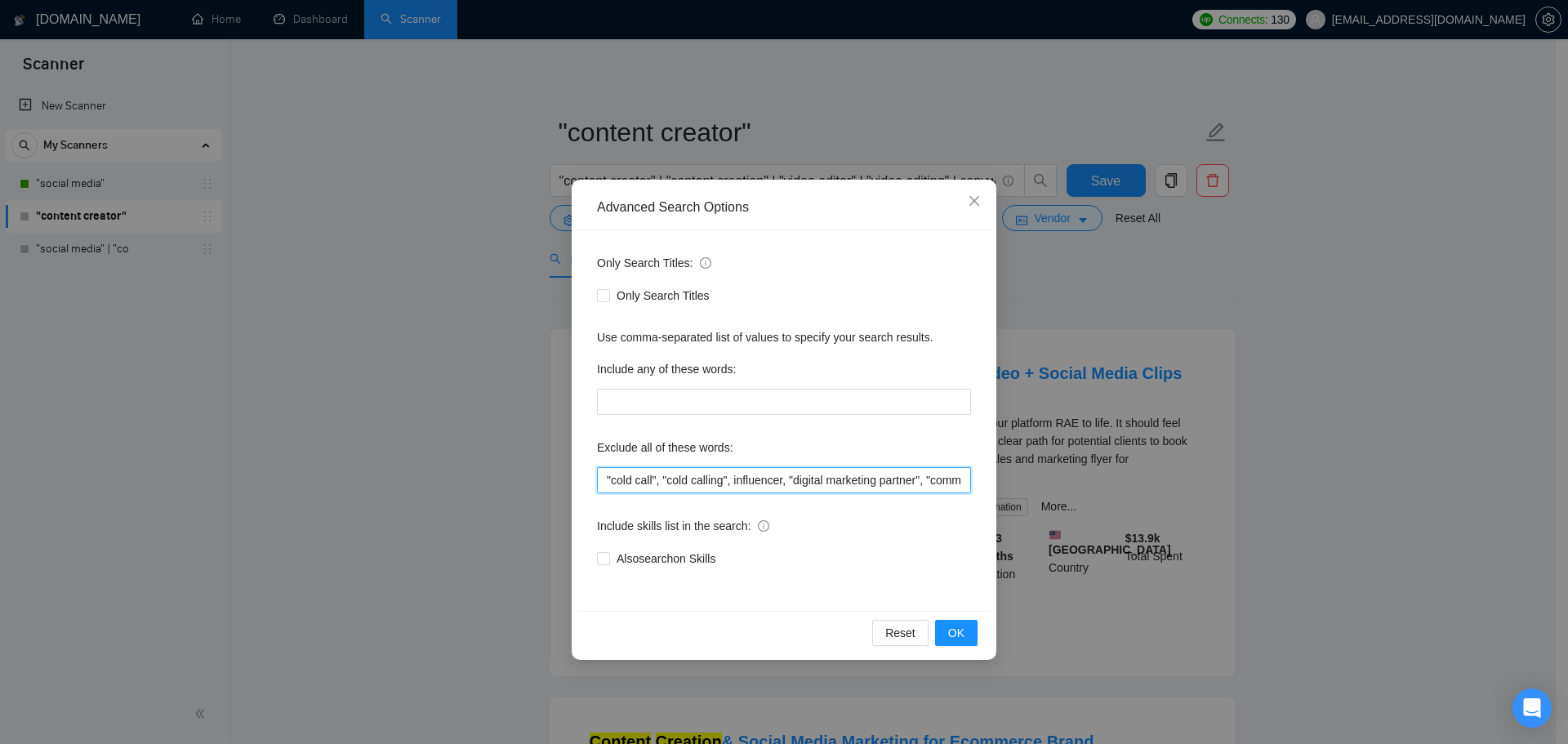
scroll to position [0, 627]
click at [753, 480] on input "film, "3D animation experience", "3D animation", "email marketing", email, full…" at bounding box center [784, 480] width 374 height 26
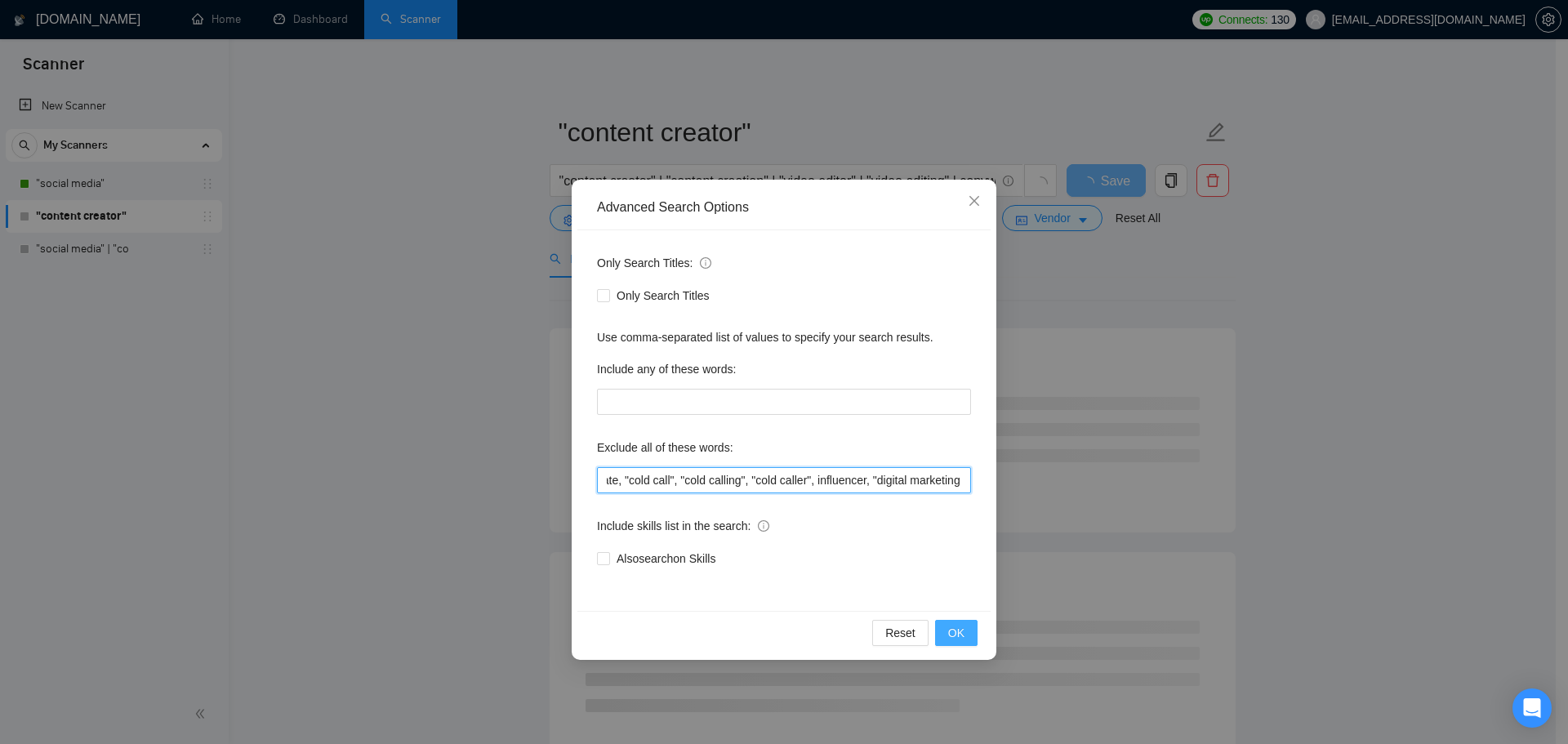
type input "film, "3D animation experience", "3D animation", "email marketing", email, full…"
click at [956, 628] on span "OK" at bounding box center [957, 633] width 16 height 18
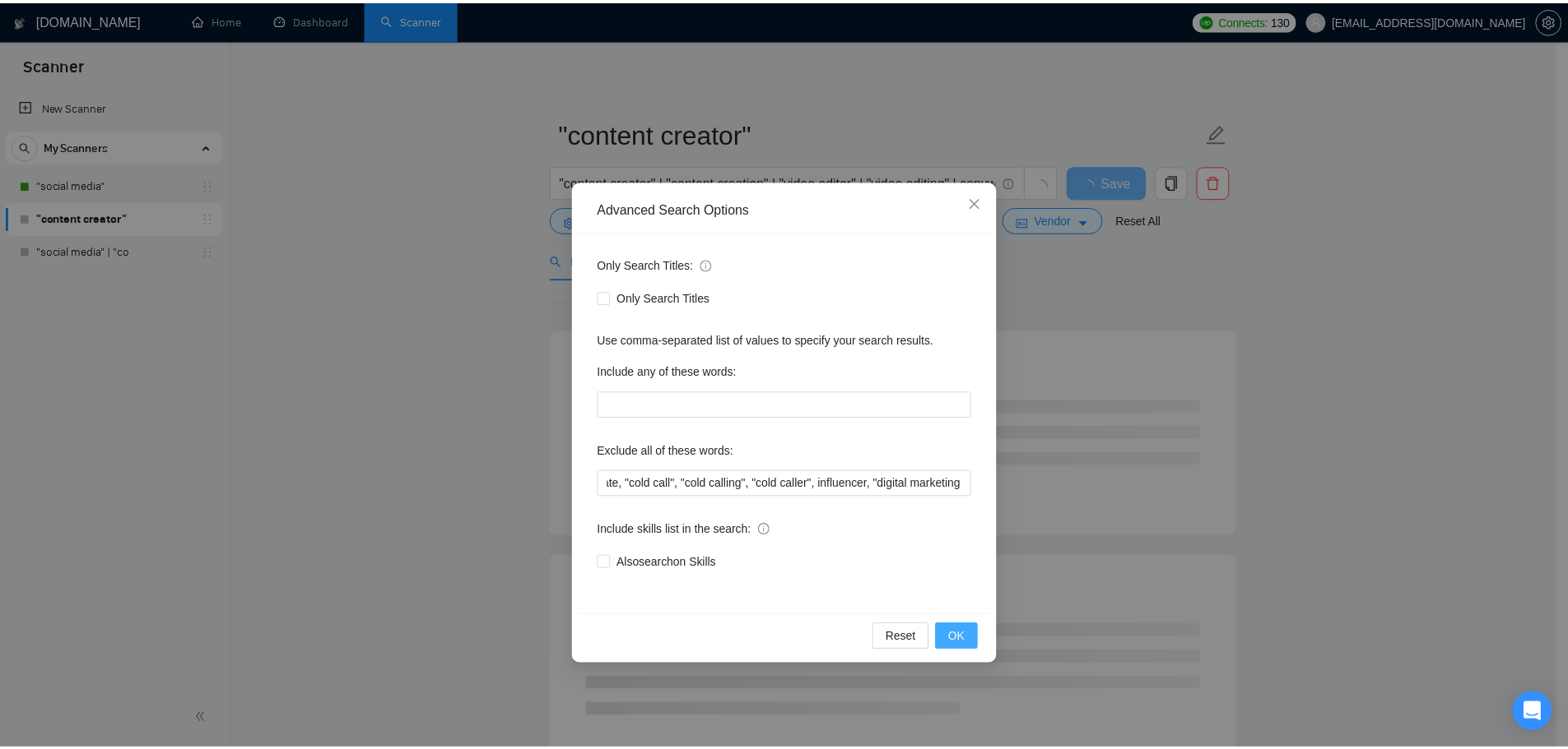
scroll to position [0, 0]
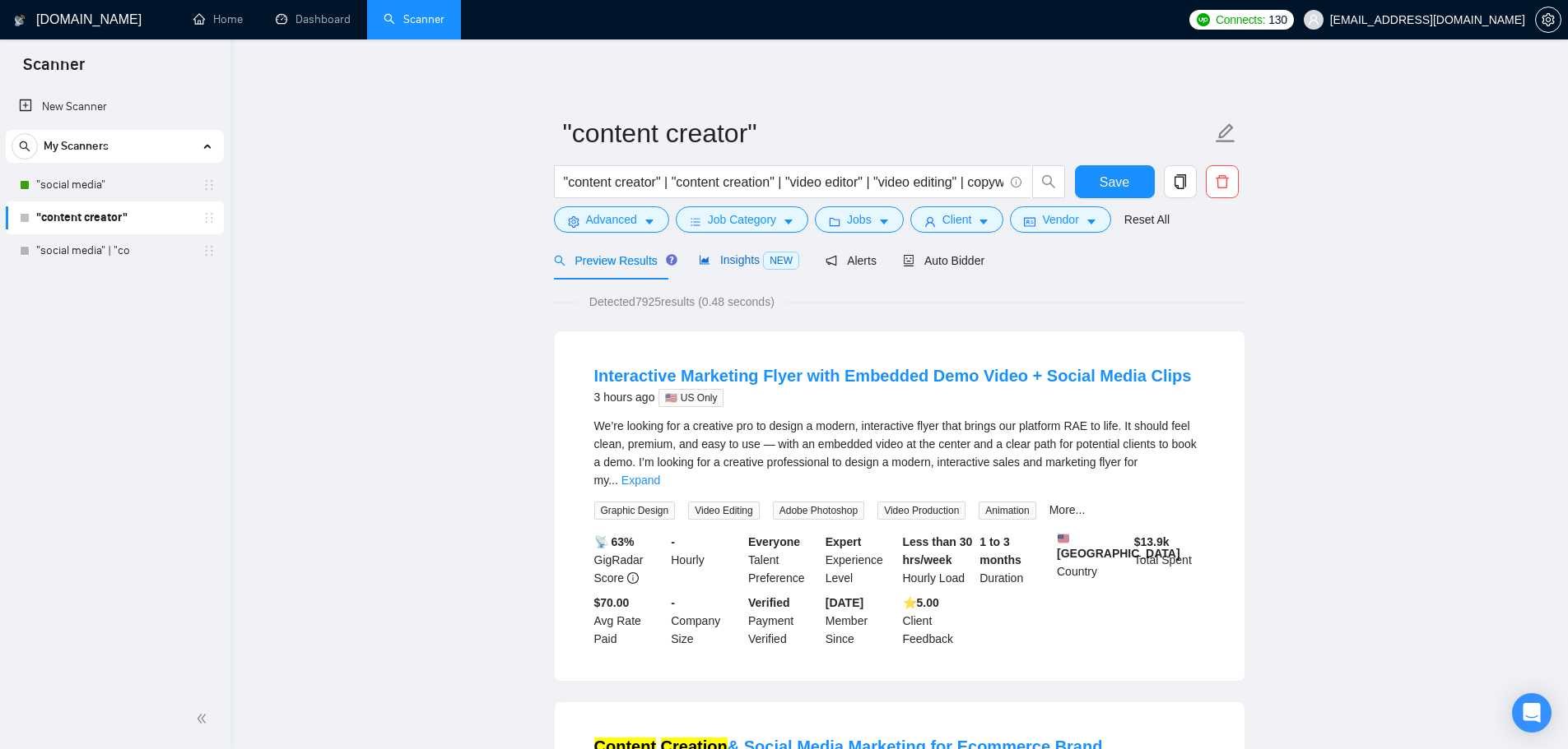
click at [710, 260] on span "Insights NEW" at bounding box center [749, 260] width 100 height 13
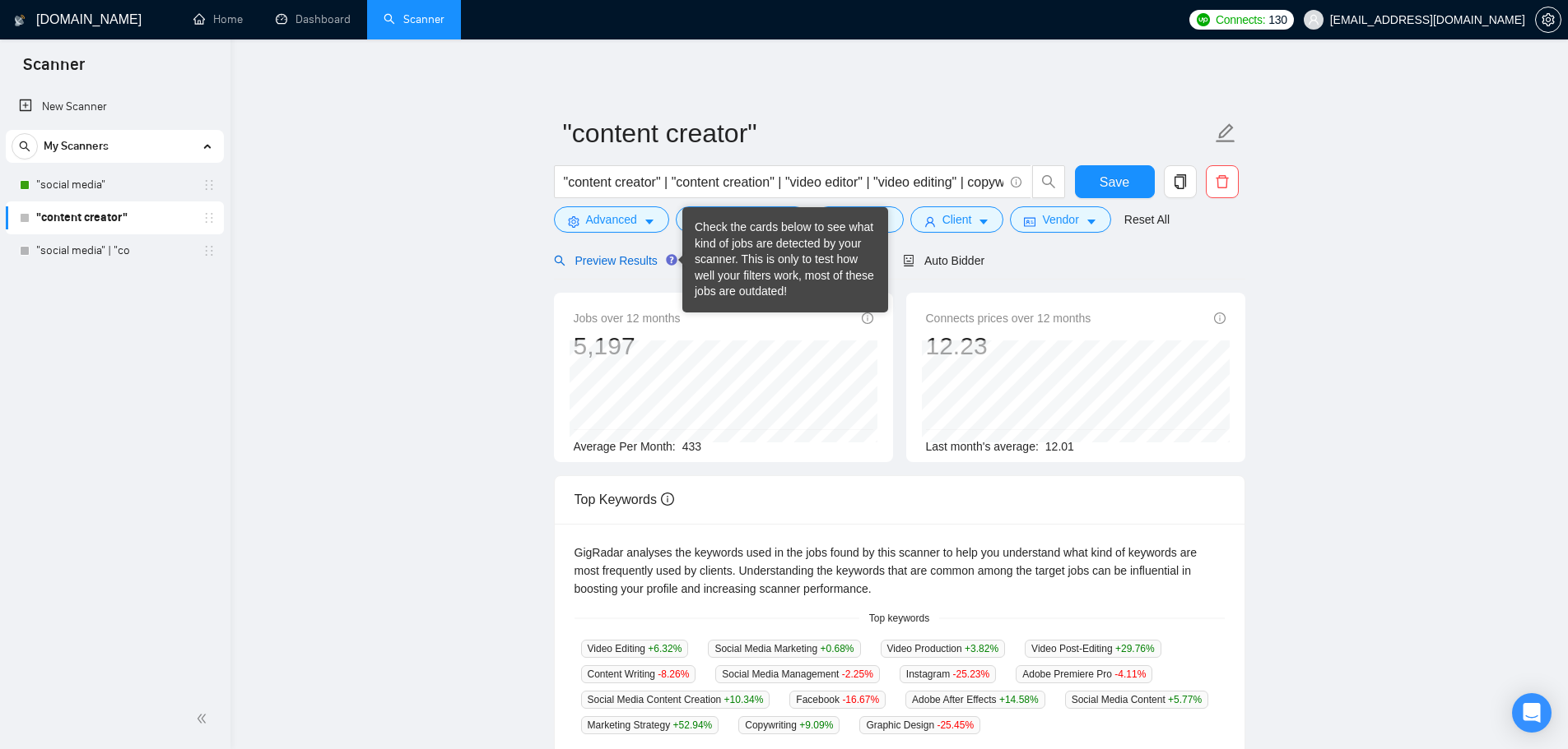
click at [623, 256] on span "Preview Results" at bounding box center [613, 261] width 118 height 13
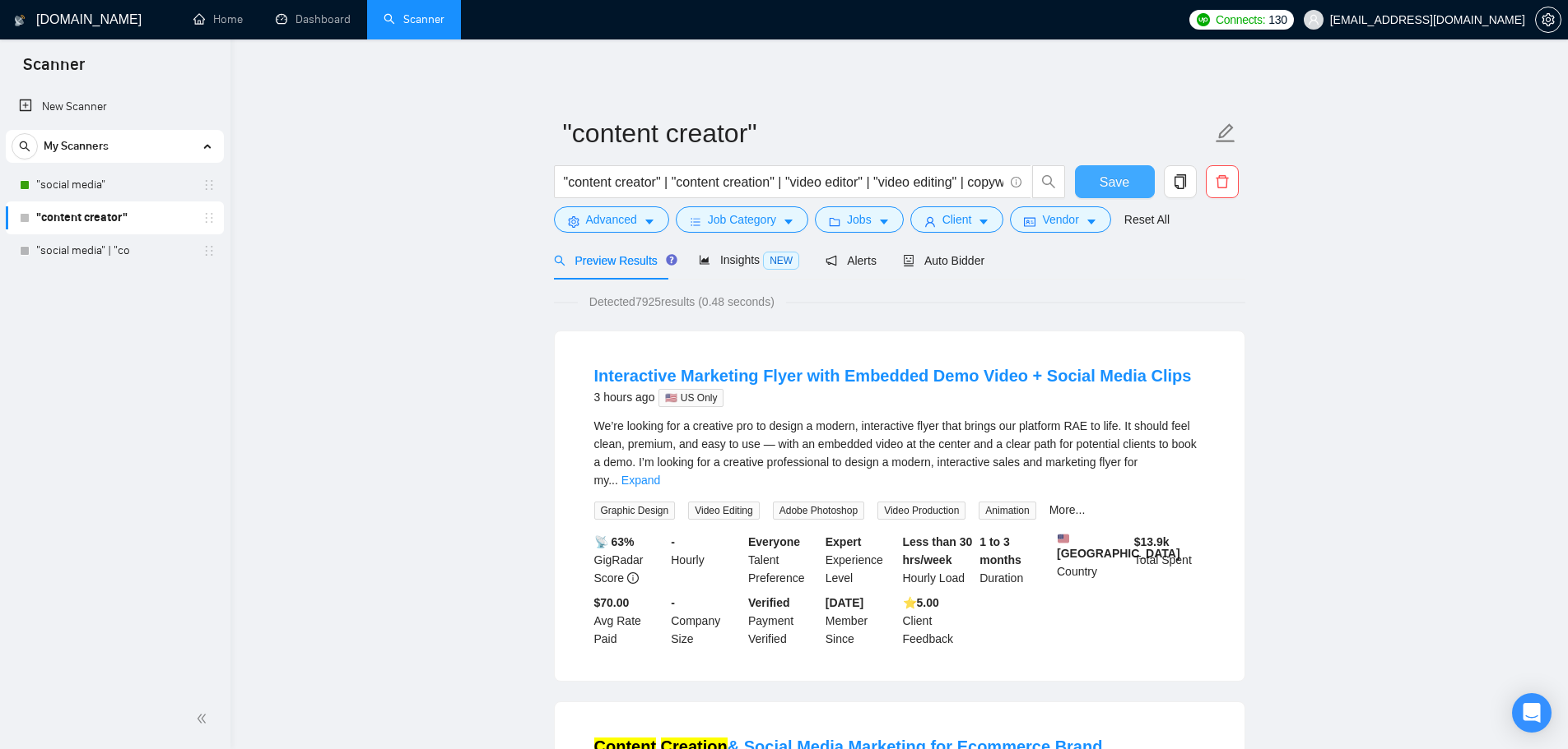
click at [1146, 188] on button "Save" at bounding box center [1115, 182] width 80 height 33
